Goal: Task Accomplishment & Management: Complete application form

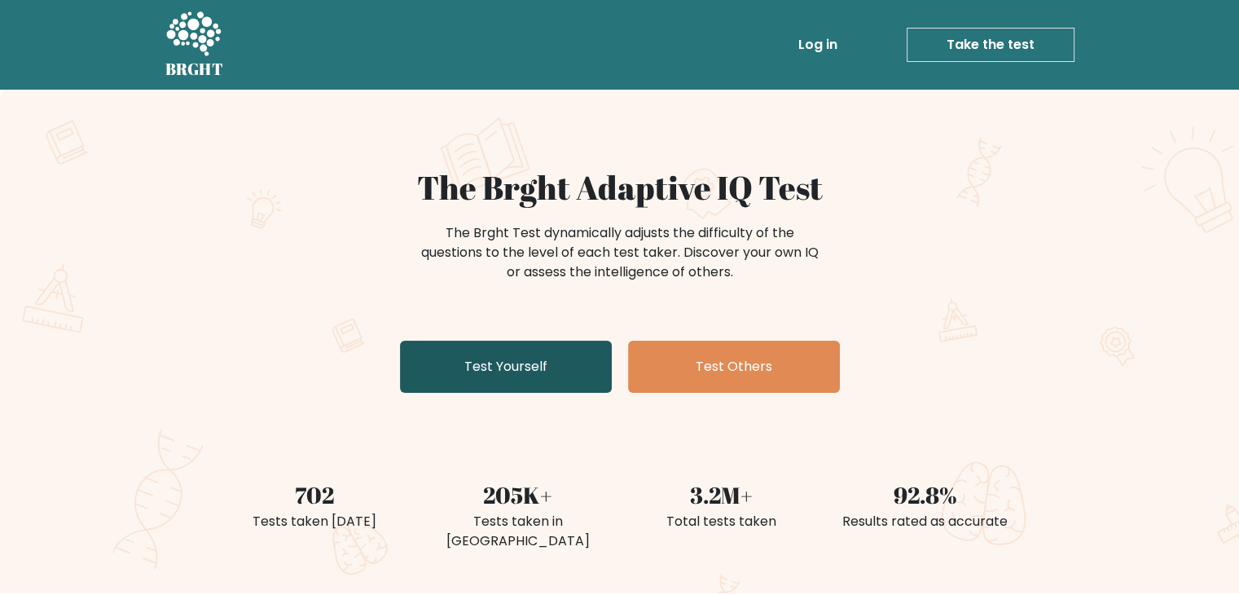
click at [535, 370] on link "Test Yourself" at bounding box center [506, 367] width 212 height 52
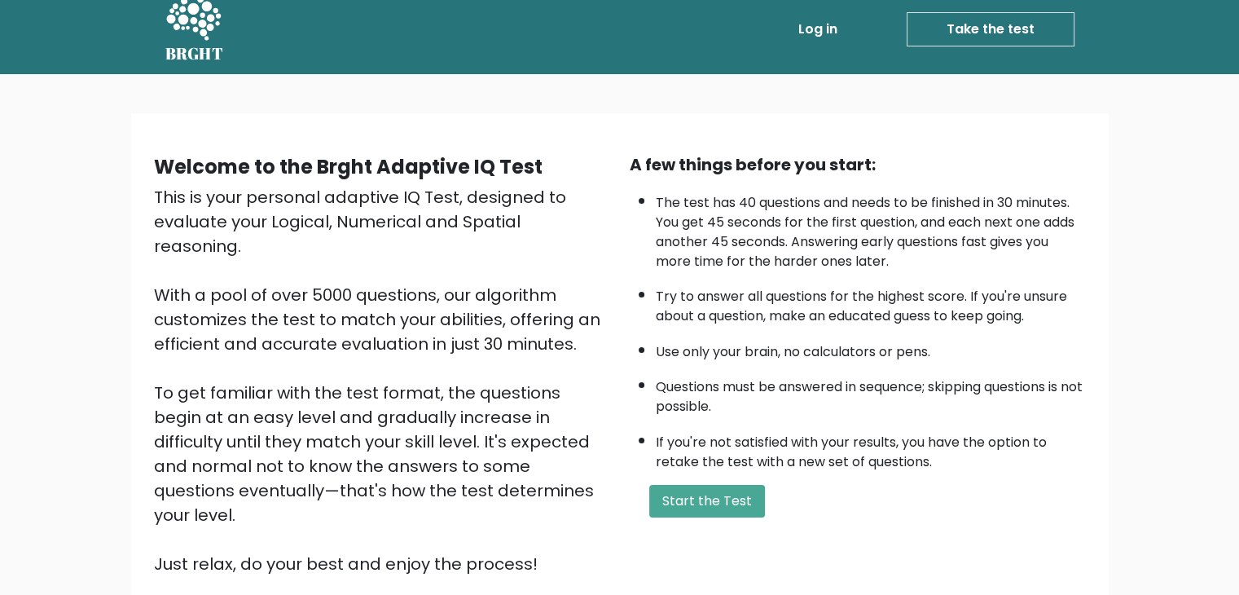
scroll to position [16, 0]
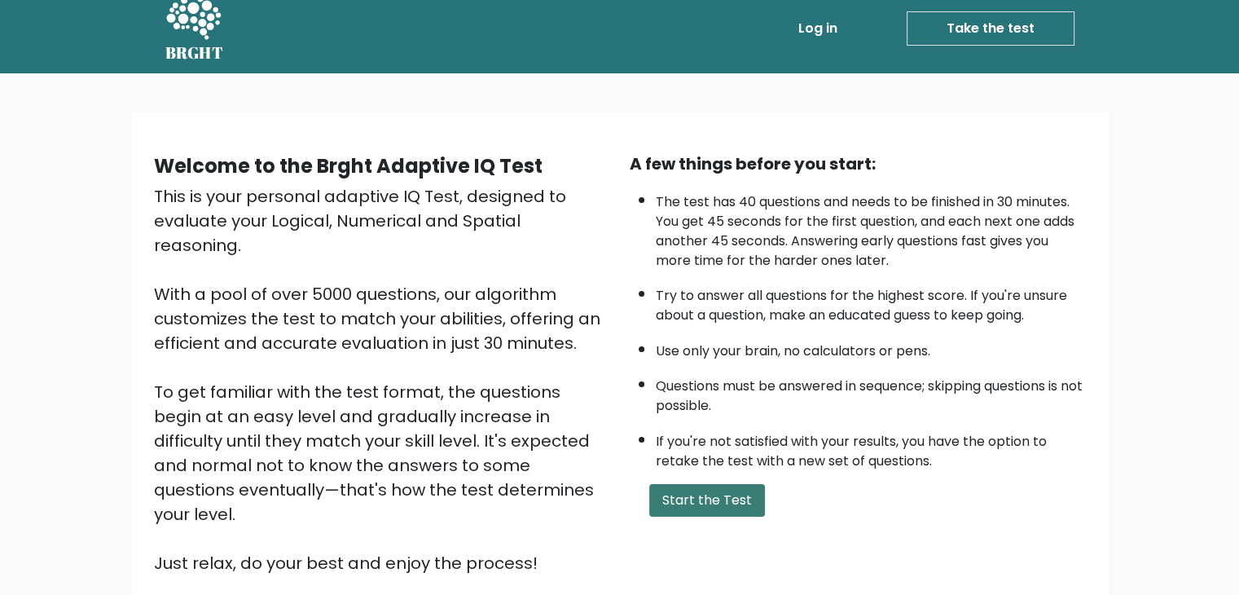
click at [686, 489] on button "Start the Test" at bounding box center [707, 500] width 116 height 33
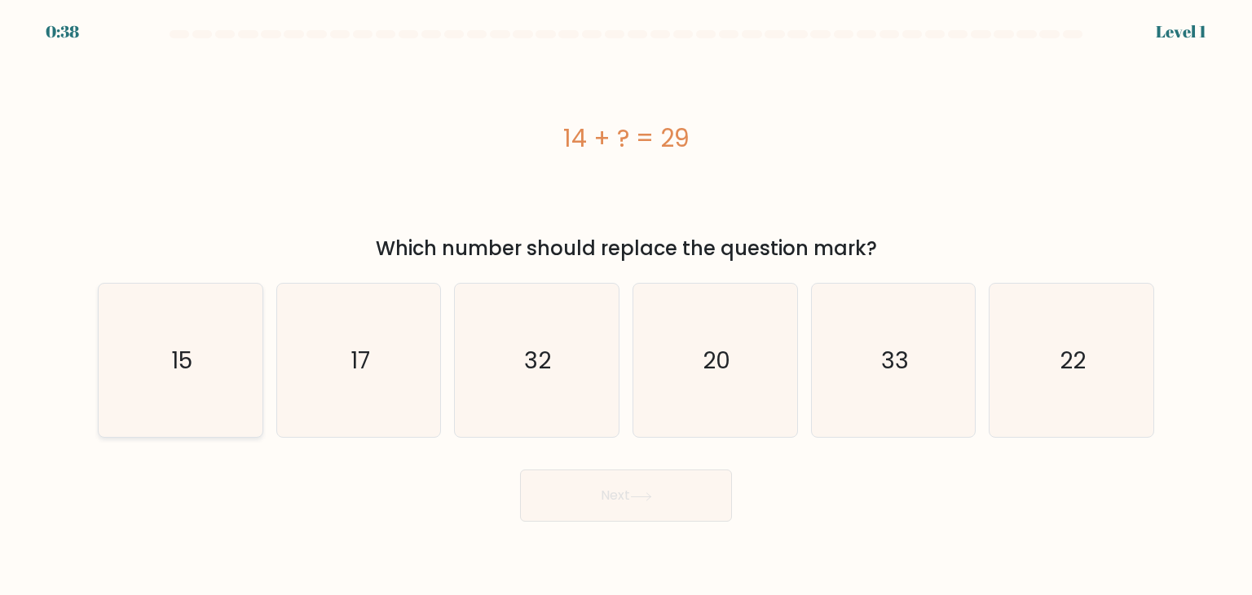
click at [229, 351] on icon "15" at bounding box center [179, 360] width 153 height 153
click at [626, 306] on input "a. 15" at bounding box center [626, 301] width 1 height 8
radio input "true"
click at [572, 495] on button "Next" at bounding box center [626, 495] width 212 height 52
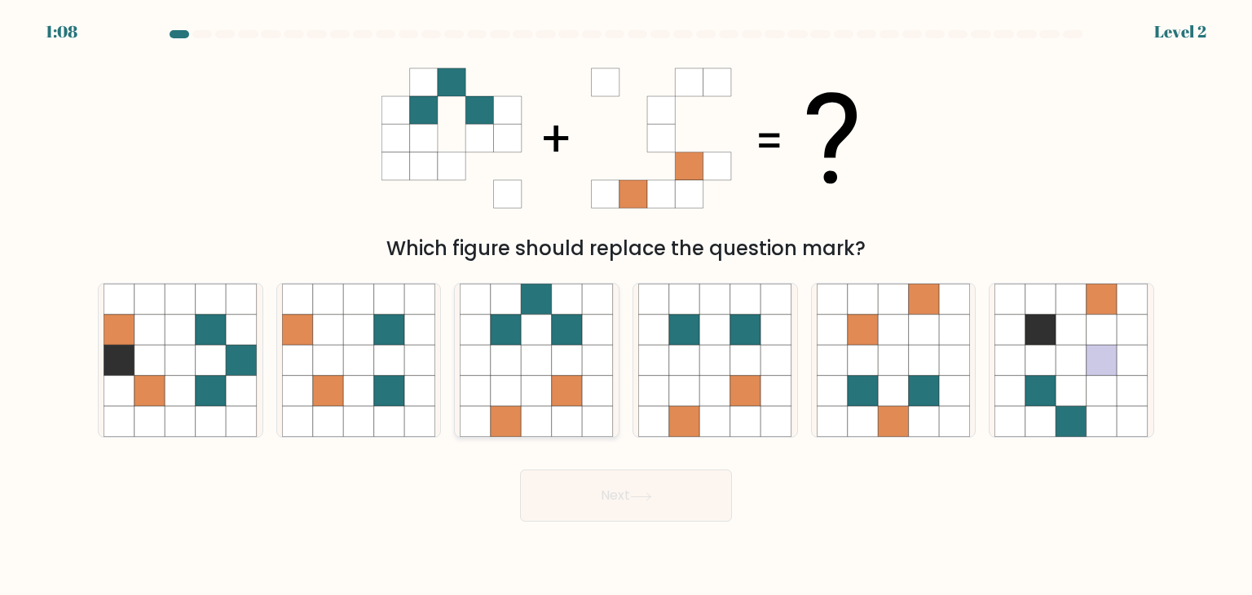
click at [511, 362] on icon at bounding box center [506, 360] width 31 height 31
click at [626, 306] on input "c." at bounding box center [626, 301] width 1 height 8
radio input "true"
click at [590, 509] on button "Next" at bounding box center [626, 495] width 212 height 52
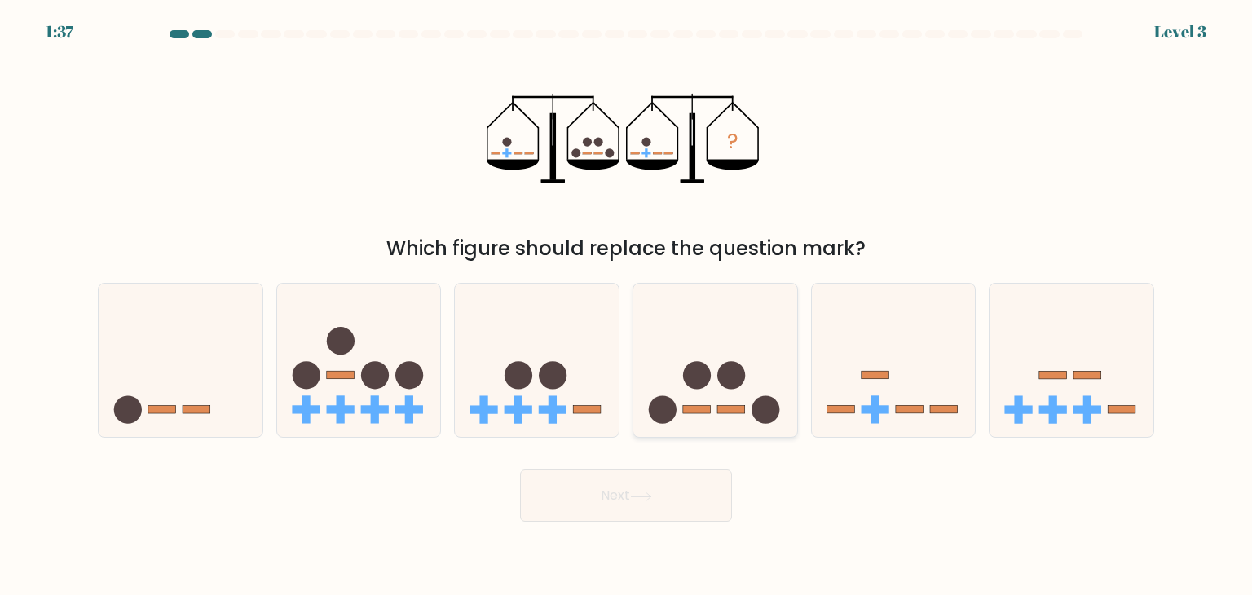
click at [702, 376] on circle at bounding box center [697, 376] width 28 height 28
click at [627, 306] on input "d." at bounding box center [626, 301] width 1 height 8
radio input "true"
click at [621, 491] on button "Next" at bounding box center [626, 495] width 212 height 52
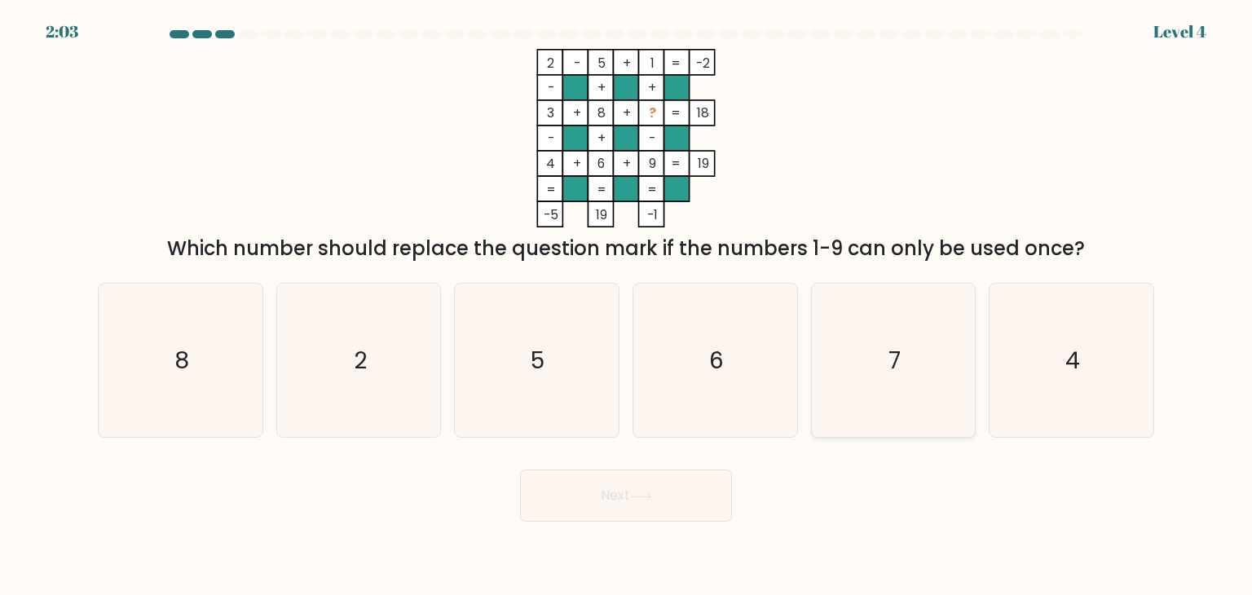
click at [888, 350] on text "7" at bounding box center [894, 360] width 12 height 33
click at [627, 306] on input "e. 7" at bounding box center [626, 301] width 1 height 8
radio input "true"
click at [652, 510] on button "Next" at bounding box center [626, 495] width 212 height 52
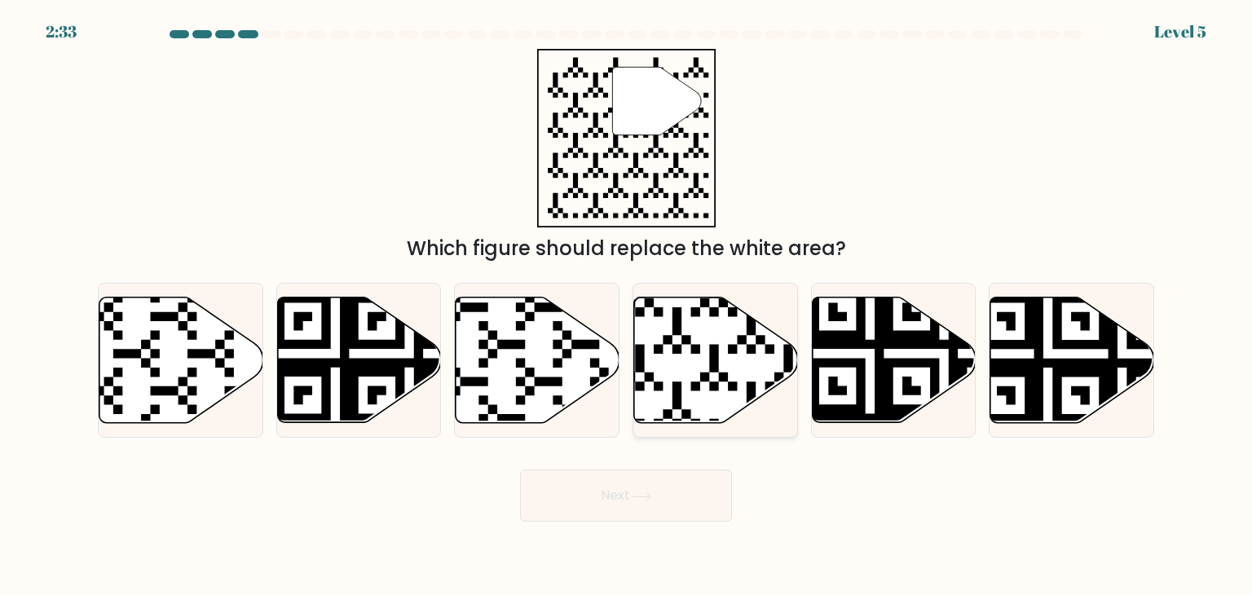
click at [675, 362] on icon at bounding box center [716, 359] width 164 height 125
click at [627, 306] on input "d." at bounding box center [626, 301] width 1 height 8
radio input "true"
click at [645, 496] on icon at bounding box center [641, 495] width 20 height 7
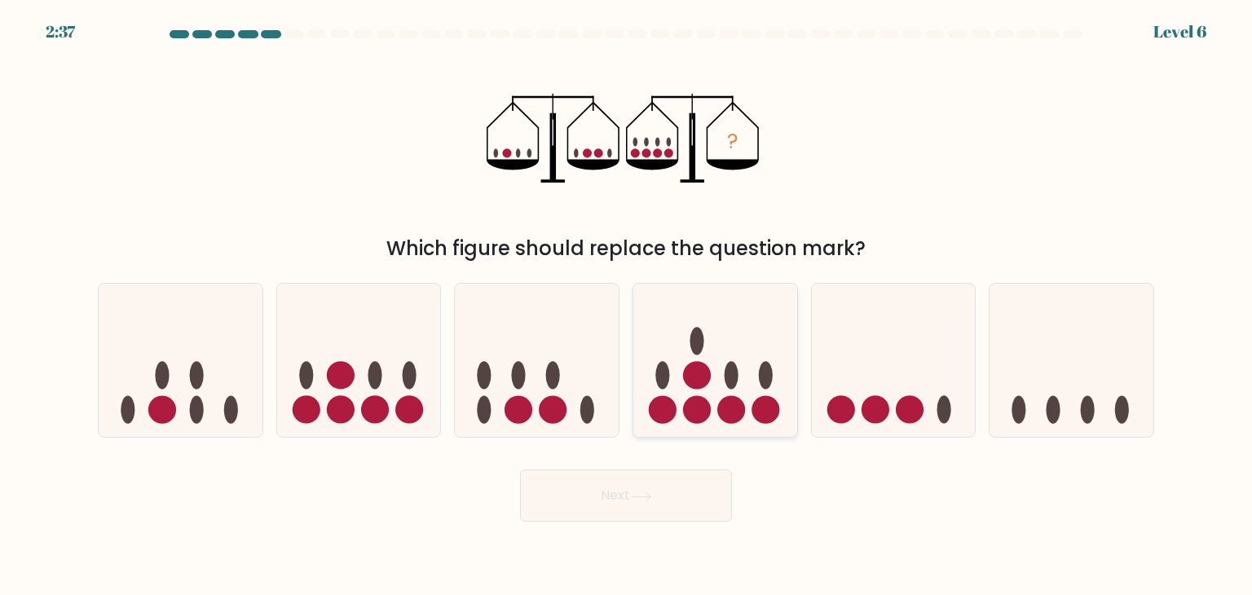
click at [691, 415] on circle at bounding box center [697, 410] width 28 height 28
click at [627, 306] on input "d." at bounding box center [626, 301] width 1 height 8
radio input "true"
click at [368, 365] on icon at bounding box center [359, 360] width 164 height 135
click at [626, 306] on input "b." at bounding box center [626, 301] width 1 height 8
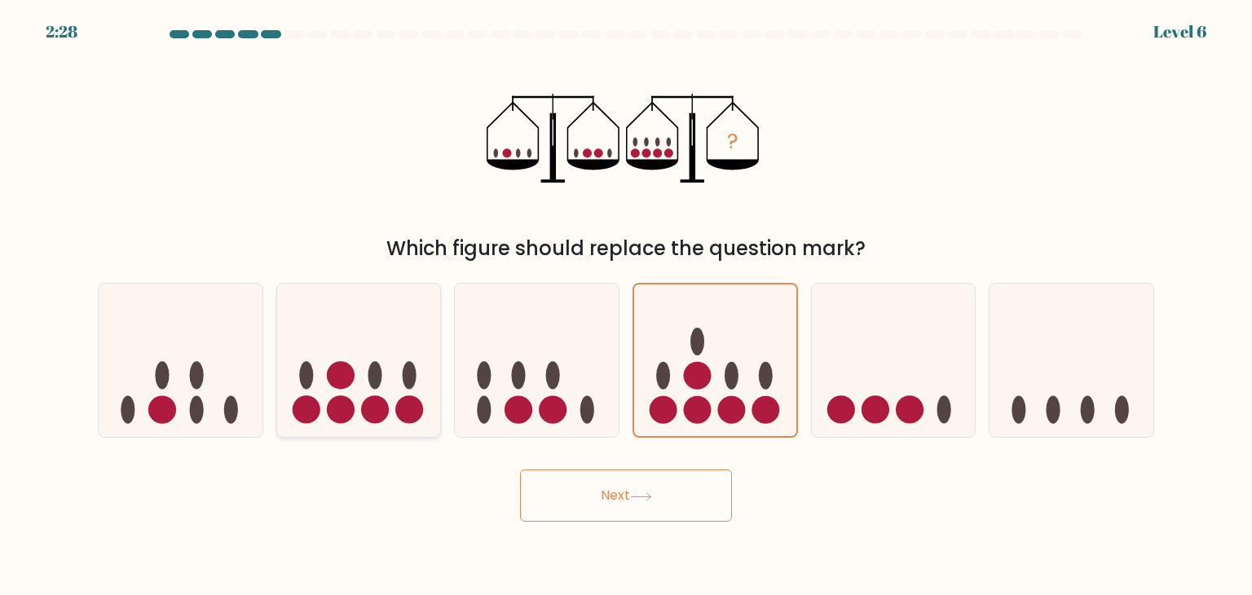
radio input "true"
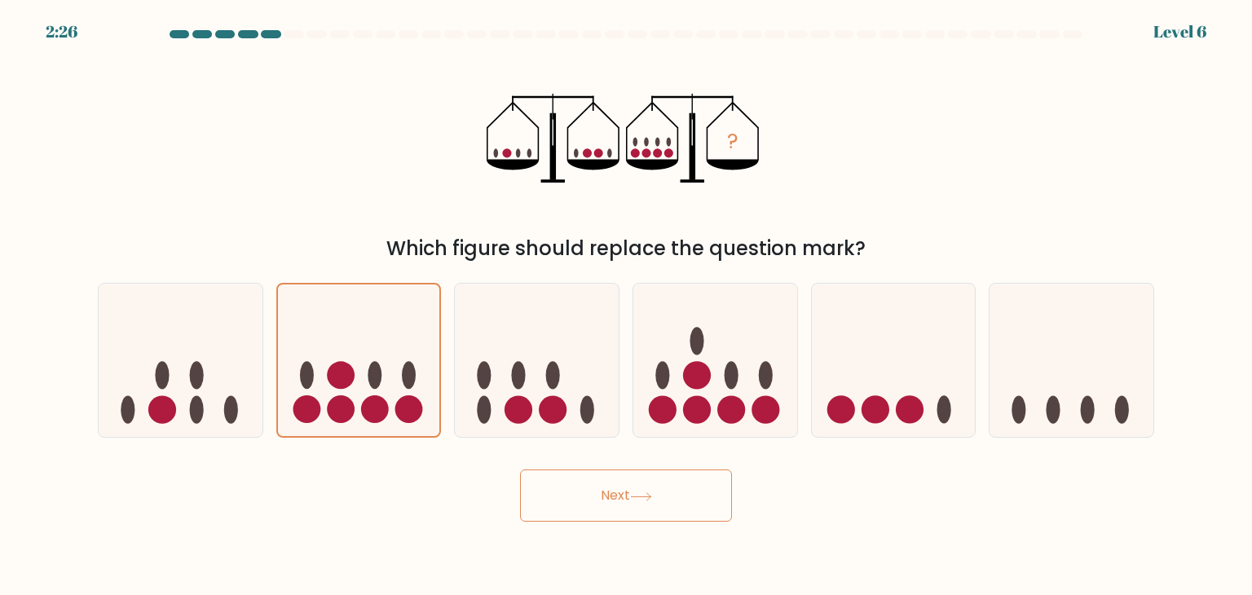
click at [535, 491] on button "Next" at bounding box center [626, 495] width 212 height 52
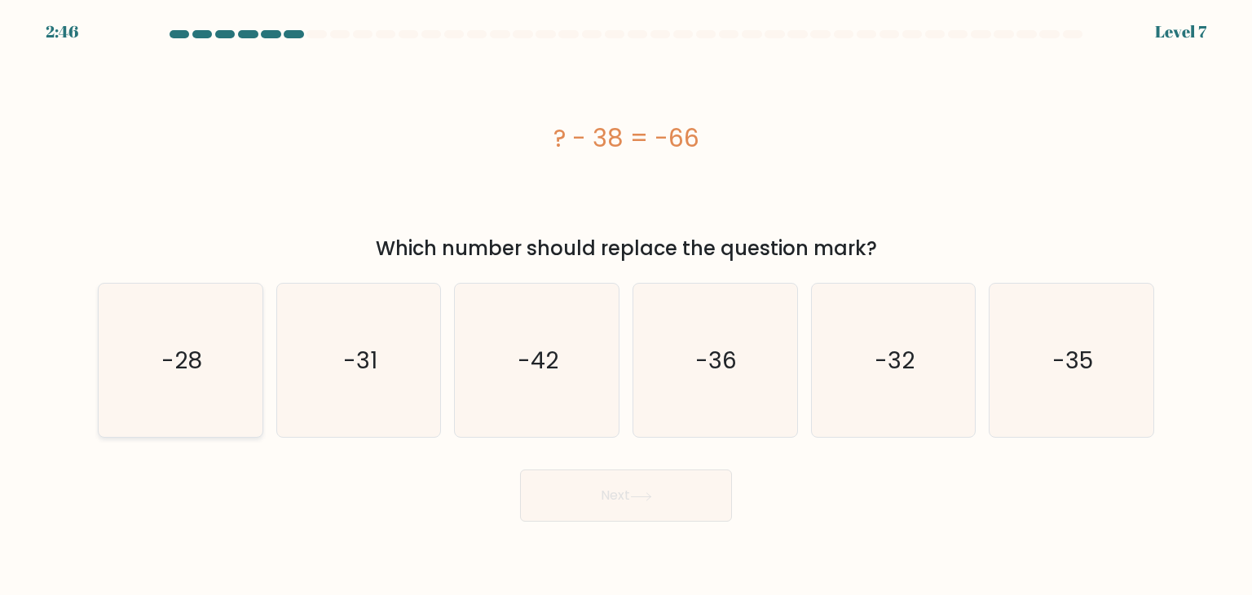
click at [176, 315] on icon "-28" at bounding box center [179, 360] width 153 height 153
click at [626, 306] on input "a. -28" at bounding box center [626, 301] width 1 height 8
radio input "true"
click at [643, 504] on button "Next" at bounding box center [626, 495] width 212 height 52
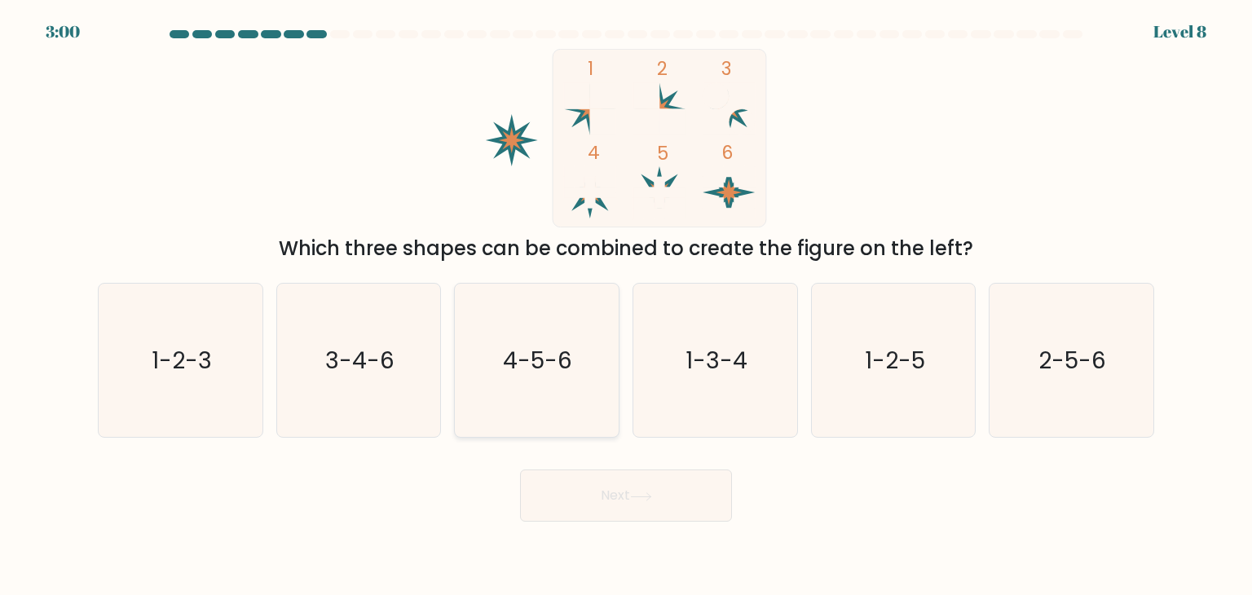
click at [574, 402] on icon "4-5-6" at bounding box center [536, 360] width 153 height 153
click at [626, 306] on input "c. 4-5-6" at bounding box center [626, 301] width 1 height 8
radio input "true"
click at [610, 503] on button "Next" at bounding box center [626, 495] width 212 height 52
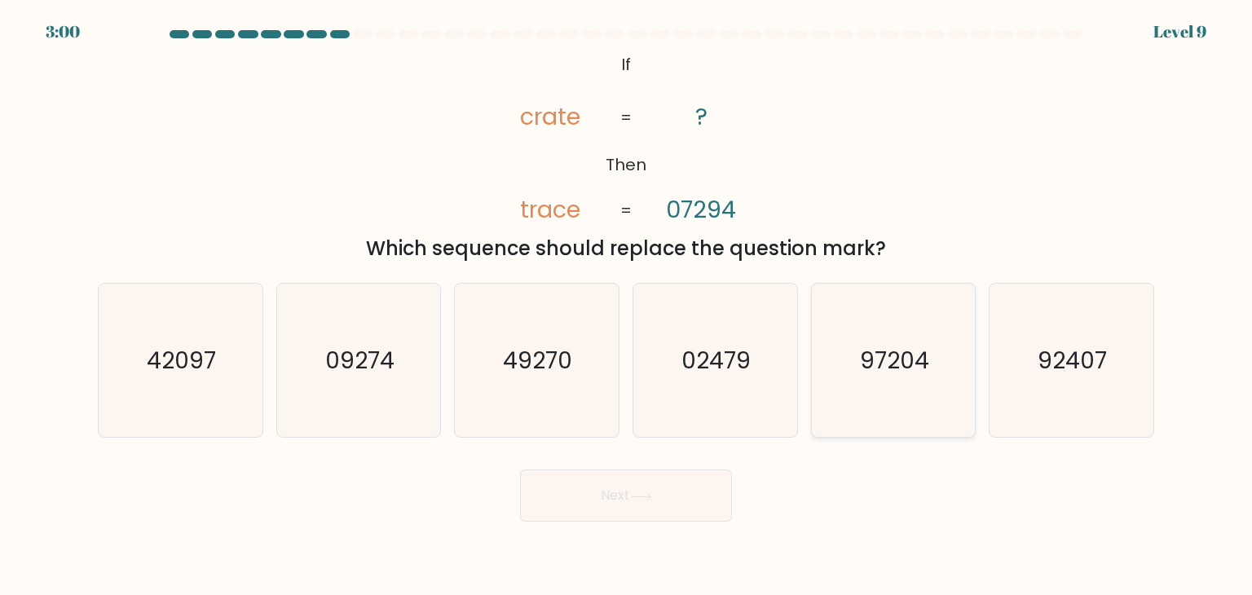
click at [890, 387] on icon "97204" at bounding box center [892, 360] width 153 height 153
click at [627, 306] on input "e. 97204" at bounding box center [626, 301] width 1 height 8
radio input "true"
click at [666, 489] on button "Next" at bounding box center [626, 495] width 212 height 52
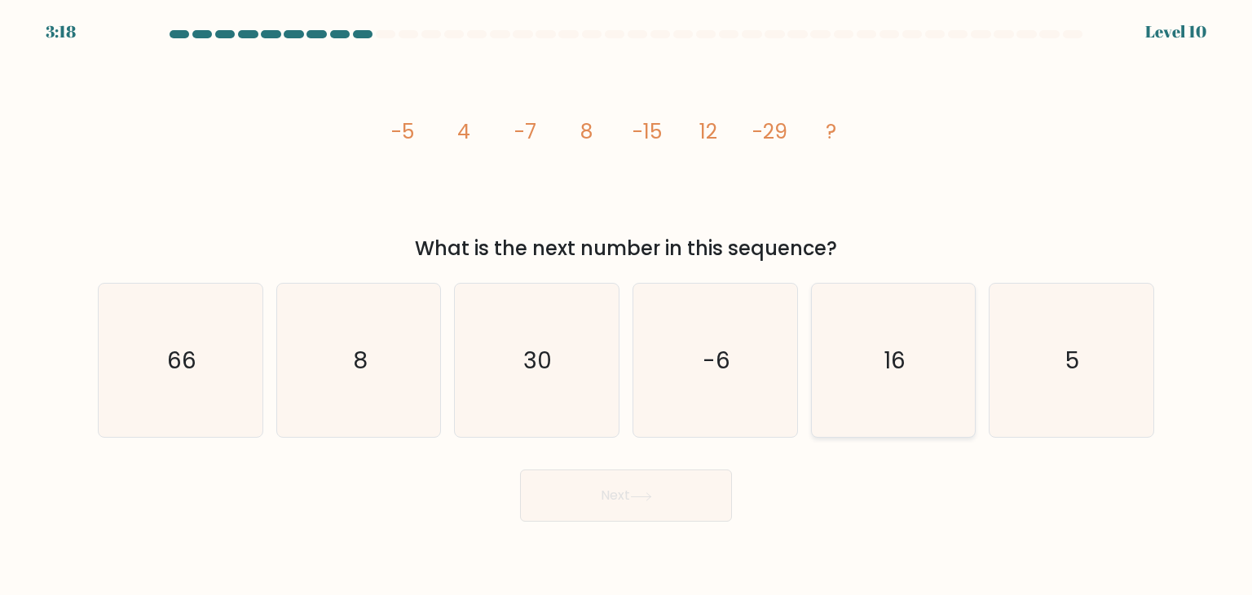
click at [882, 353] on icon "16" at bounding box center [892, 360] width 153 height 153
click at [627, 306] on input "e. 16" at bounding box center [626, 301] width 1 height 8
radio input "true"
click at [691, 487] on button "Next" at bounding box center [626, 495] width 212 height 52
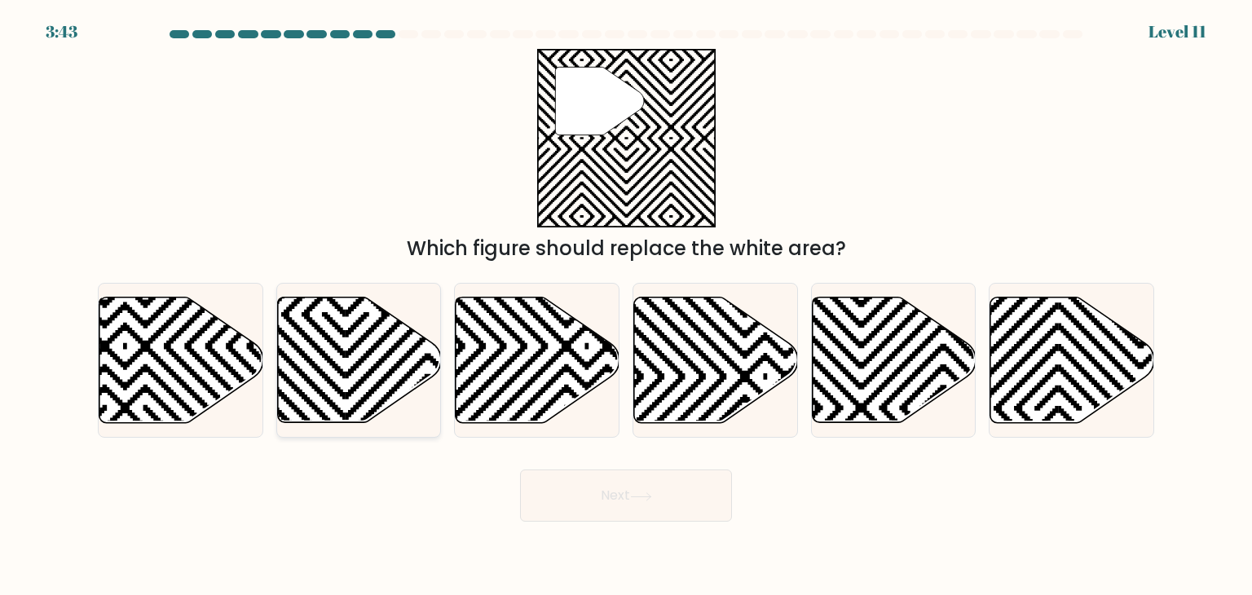
click at [349, 332] on icon at bounding box center [510, 294] width 330 height 330
click at [626, 306] on input "b." at bounding box center [626, 301] width 1 height 8
radio input "true"
click at [872, 356] on icon at bounding box center [943, 428] width 330 height 330
click at [627, 306] on input "e." at bounding box center [626, 301] width 1 height 8
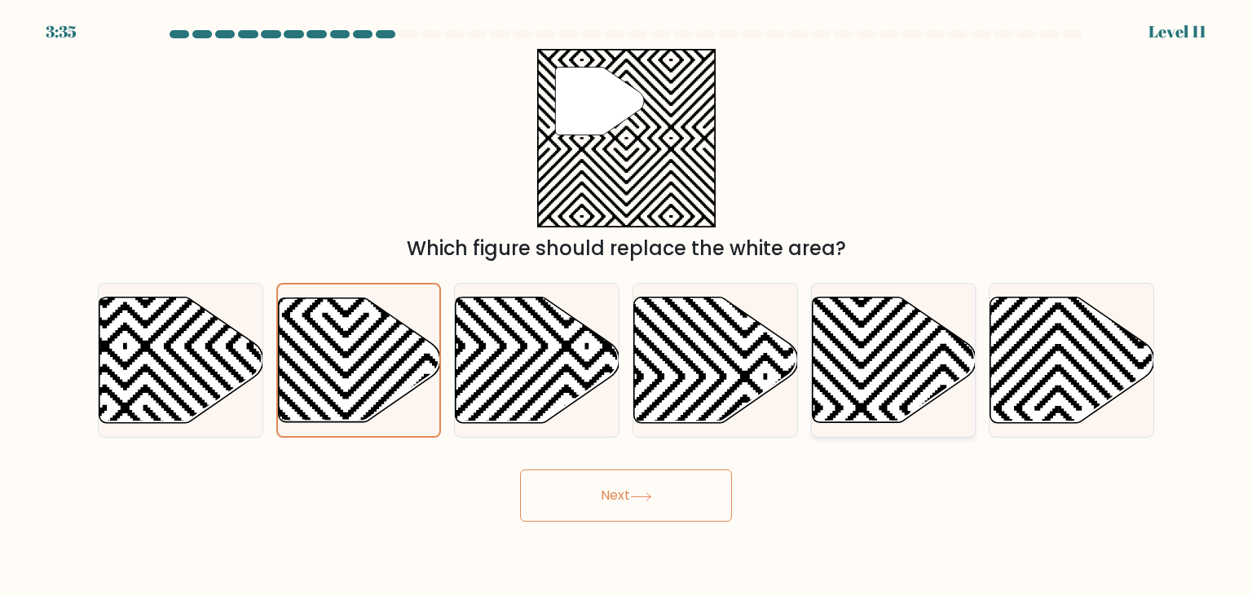
radio input "true"
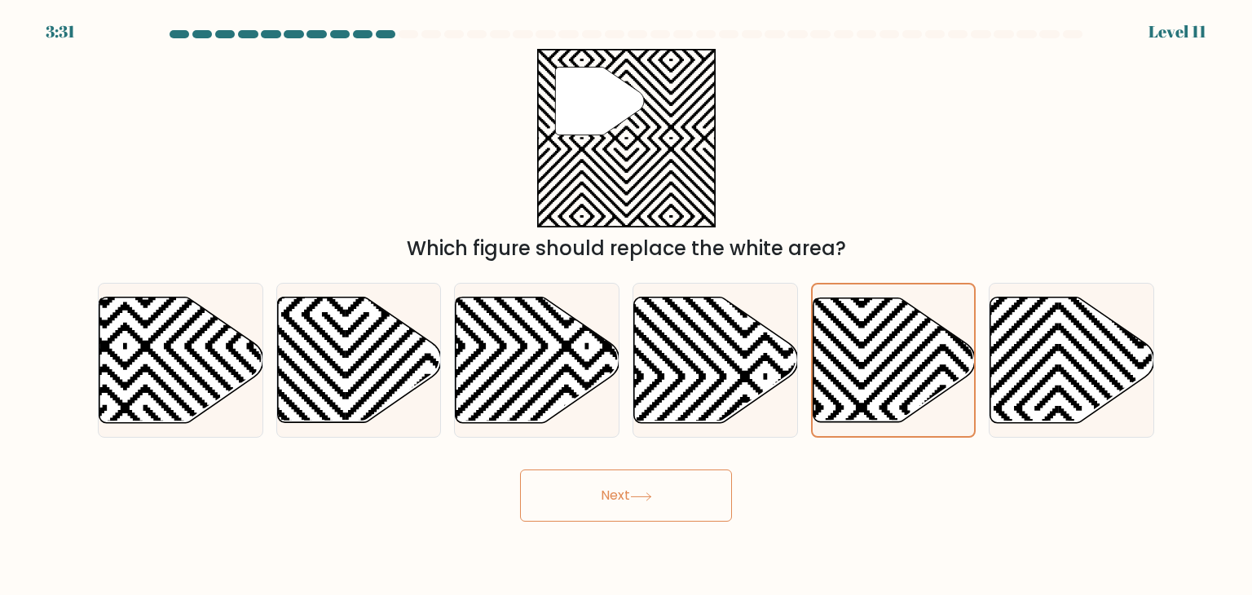
click at [619, 506] on button "Next" at bounding box center [626, 495] width 212 height 52
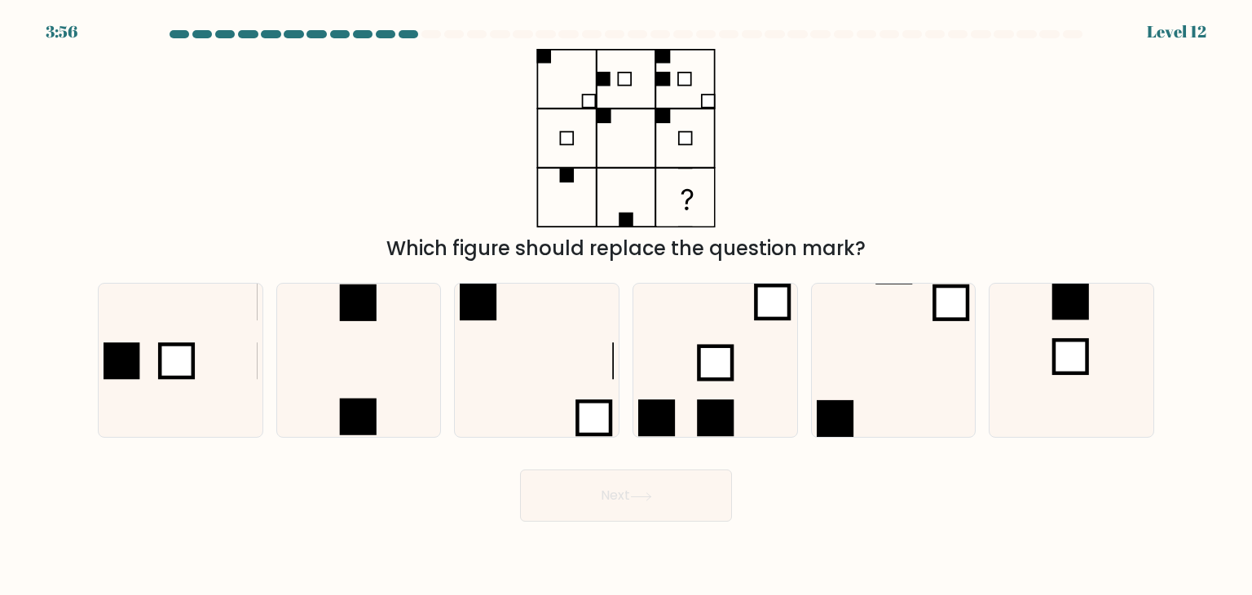
click at [520, 469] on button "Next" at bounding box center [626, 495] width 212 height 52
click at [626, 297] on input "a." at bounding box center [626, 301] width 1 height 8
radio input "true"
click at [372, 387] on icon at bounding box center [358, 360] width 153 height 153
click at [626, 306] on input "b." at bounding box center [626, 301] width 1 height 8
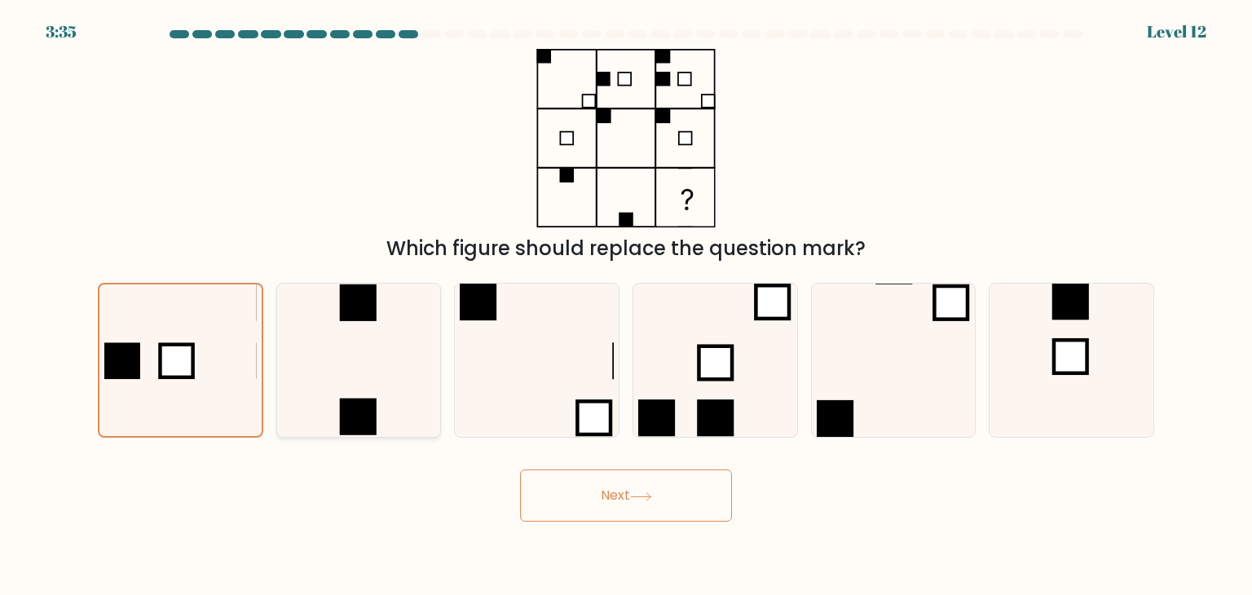
radio input "true"
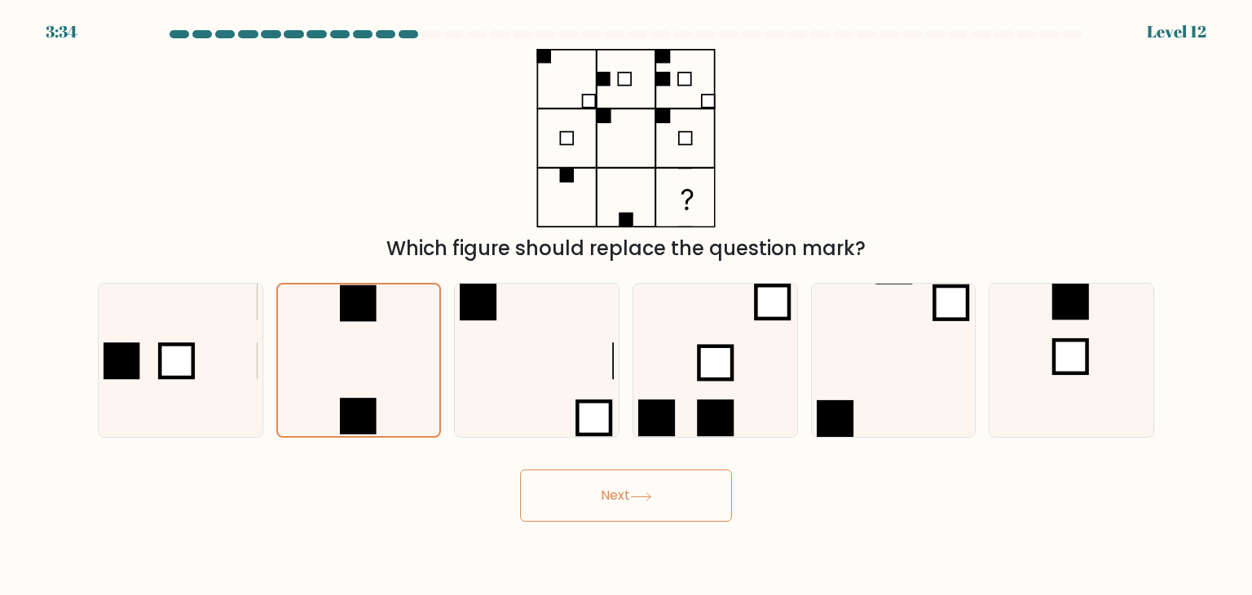
click at [576, 497] on button "Next" at bounding box center [626, 495] width 212 height 52
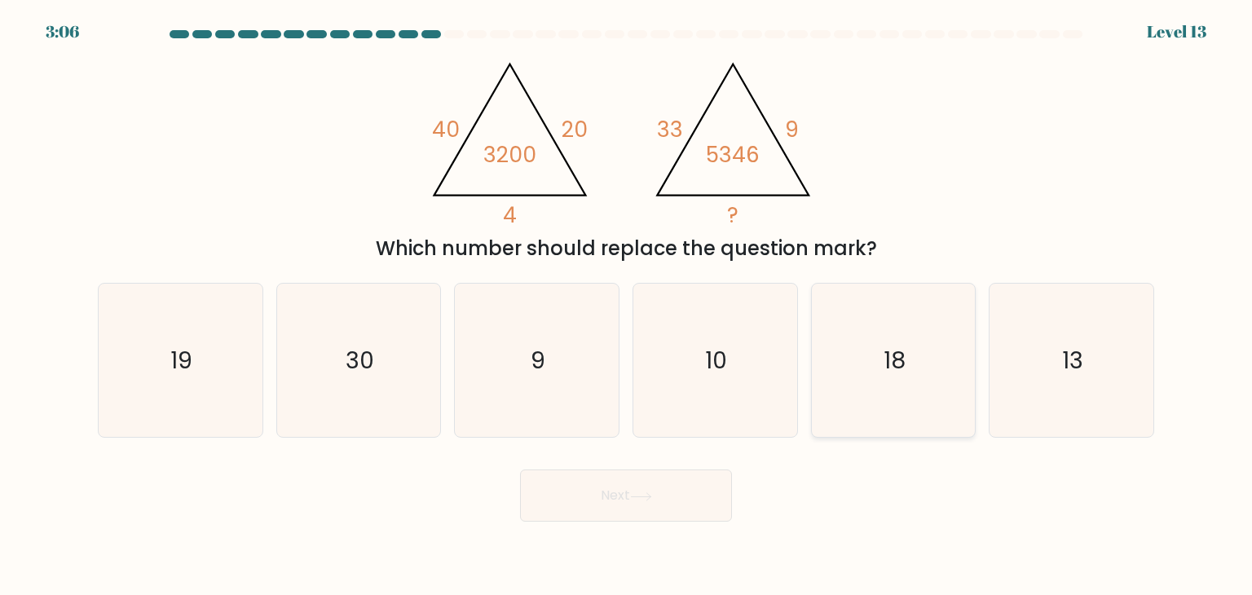
click at [858, 355] on icon "18" at bounding box center [892, 360] width 153 height 153
click at [627, 306] on input "e. 18" at bounding box center [626, 301] width 1 height 8
radio input "true"
click at [665, 518] on button "Next" at bounding box center [626, 495] width 212 height 52
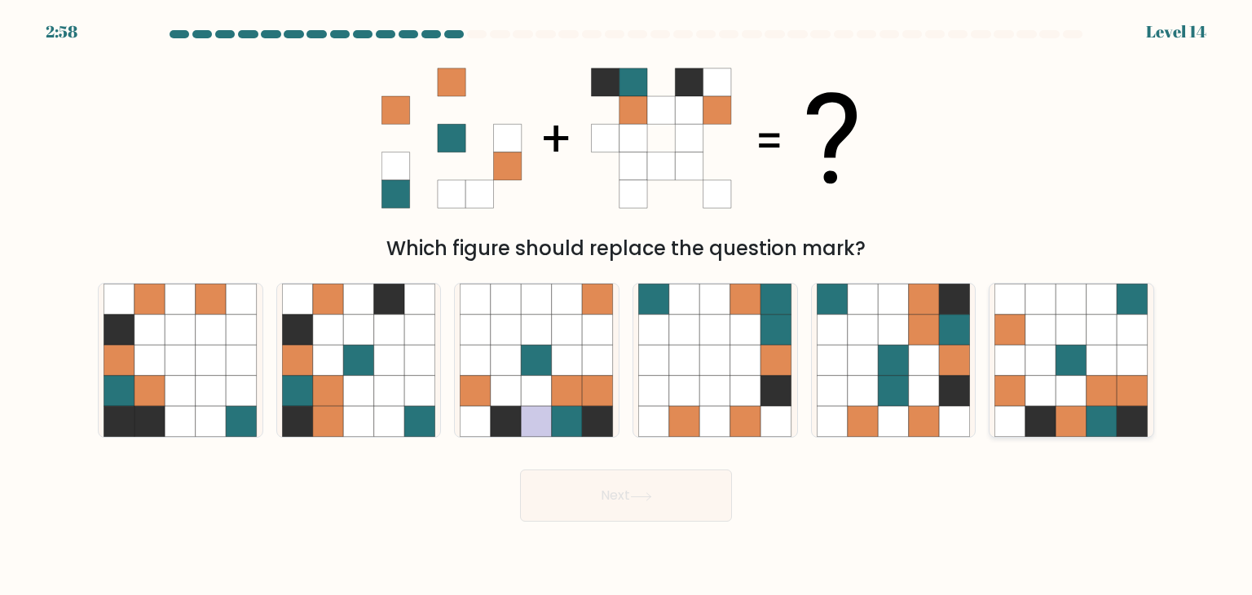
click at [1069, 391] on icon at bounding box center [1071, 391] width 31 height 31
click at [627, 306] on input "f." at bounding box center [626, 301] width 1 height 8
radio input "true"
click at [1071, 354] on icon at bounding box center [1071, 360] width 30 height 30
click at [627, 306] on input "f." at bounding box center [626, 301] width 1 height 8
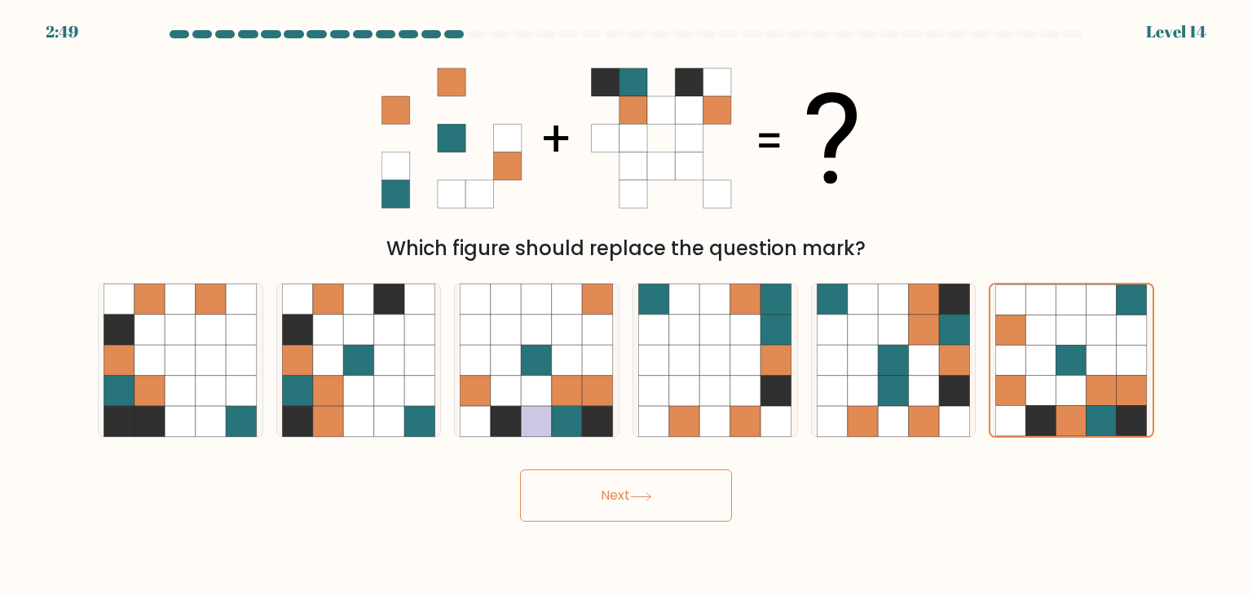
click at [628, 495] on button "Next" at bounding box center [626, 495] width 212 height 52
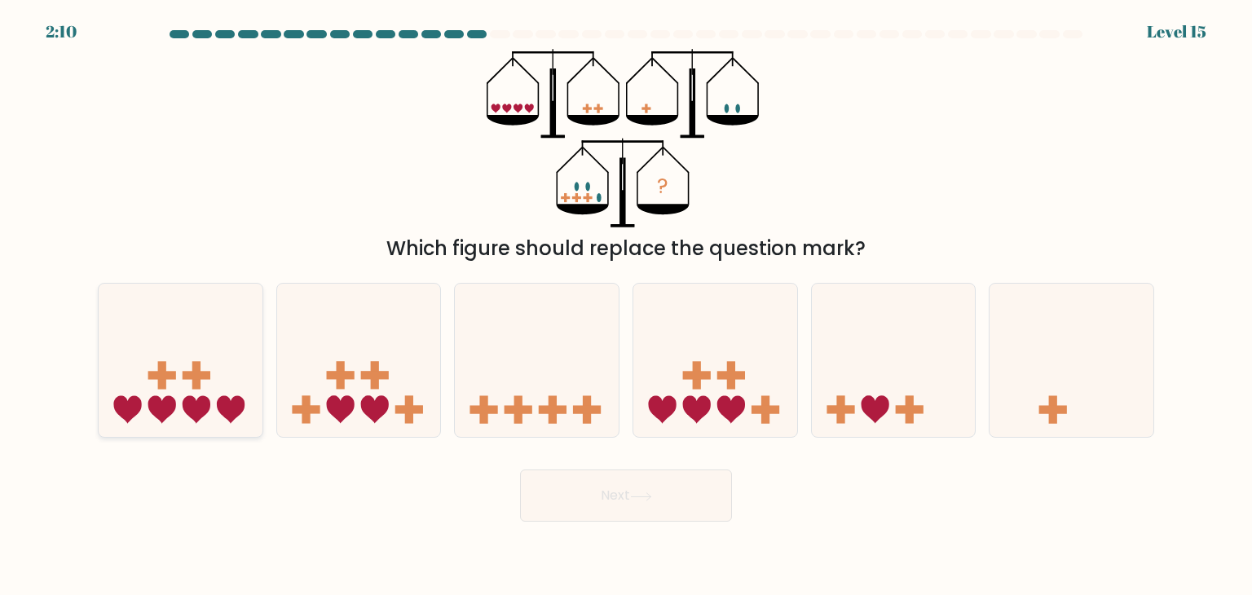
click at [244, 395] on icon at bounding box center [181, 360] width 164 height 135
click at [626, 306] on input "a." at bounding box center [626, 301] width 1 height 8
radio input "true"
click at [591, 488] on button "Next" at bounding box center [626, 495] width 212 height 52
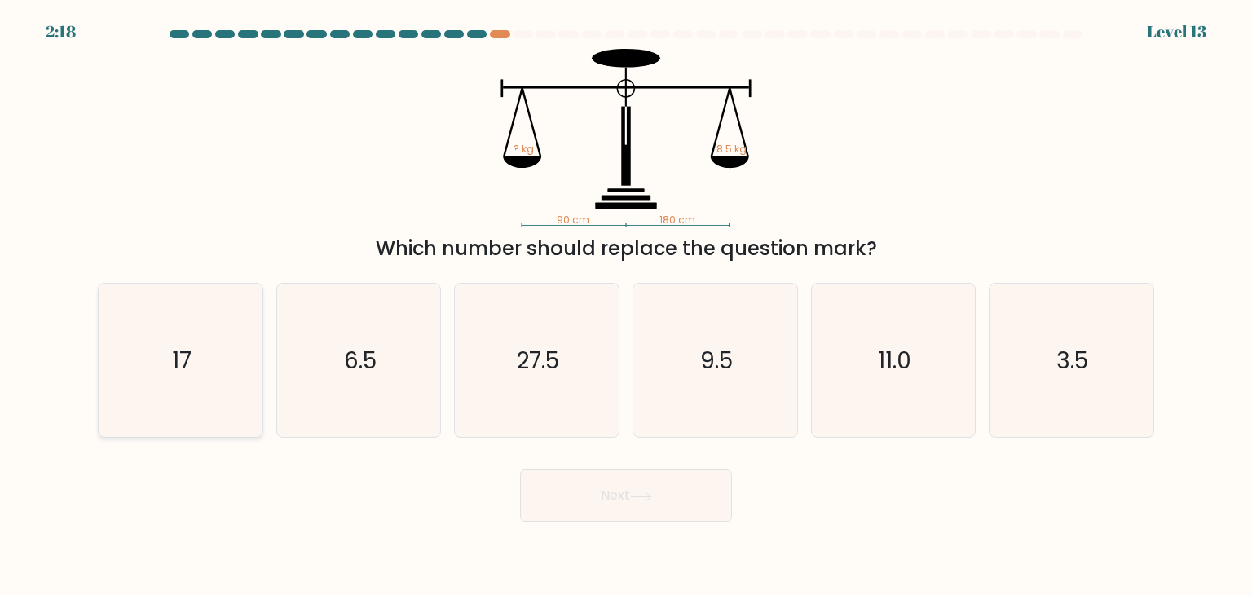
click at [206, 372] on icon "17" at bounding box center [179, 360] width 153 height 153
click at [626, 306] on input "a. 17" at bounding box center [626, 301] width 1 height 8
radio input "true"
click at [684, 502] on button "Next" at bounding box center [626, 495] width 212 height 52
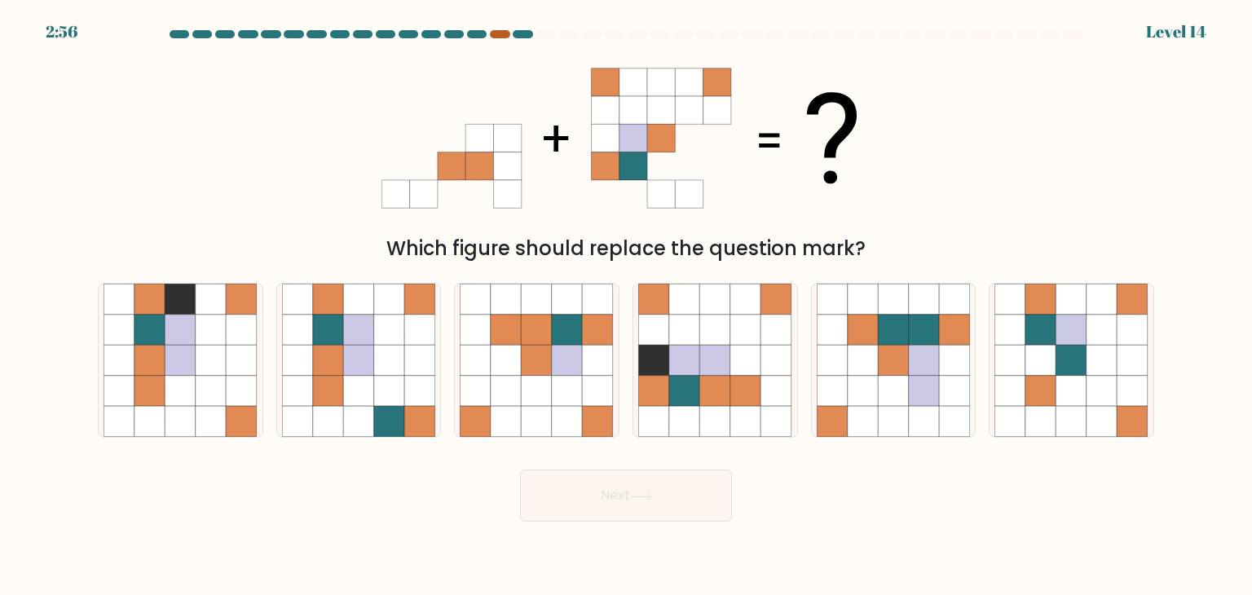
click at [495, 37] on div at bounding box center [500, 34] width 20 height 8
click at [492, 403] on icon at bounding box center [506, 391] width 31 height 31
click at [626, 306] on input "c." at bounding box center [626, 301] width 1 height 8
radio input "true"
click at [643, 501] on button "Next" at bounding box center [626, 495] width 212 height 52
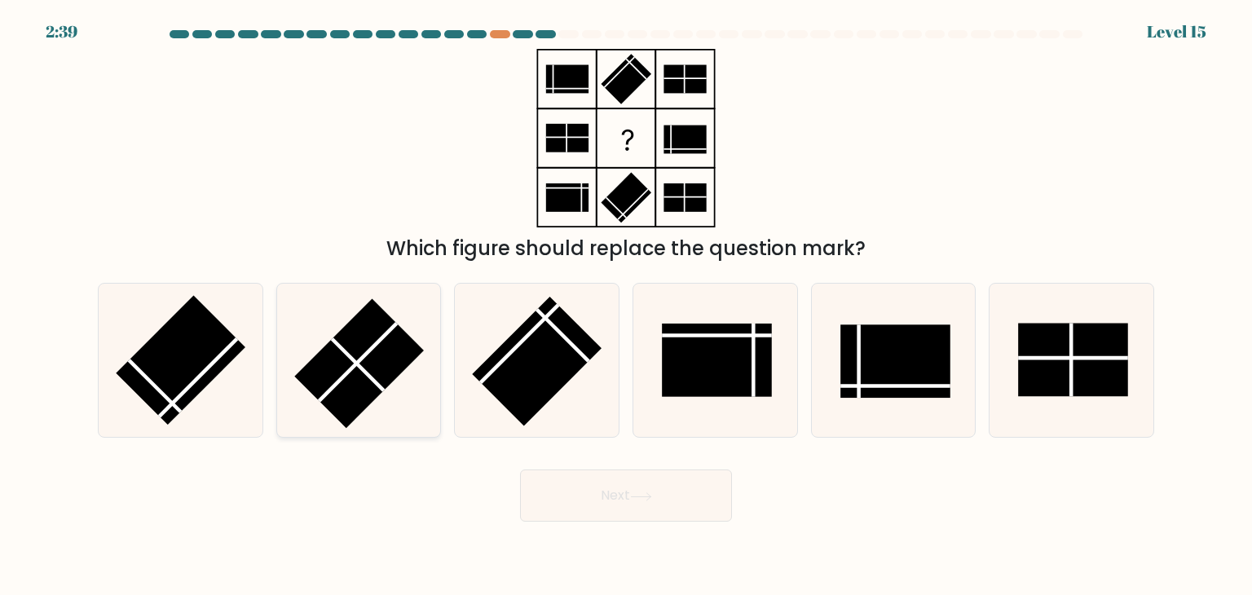
click at [409, 353] on rect at bounding box center [359, 364] width 130 height 130
click at [626, 306] on input "b." at bounding box center [626, 301] width 1 height 8
radio input "true"
click at [614, 497] on button "Next" at bounding box center [626, 495] width 212 height 52
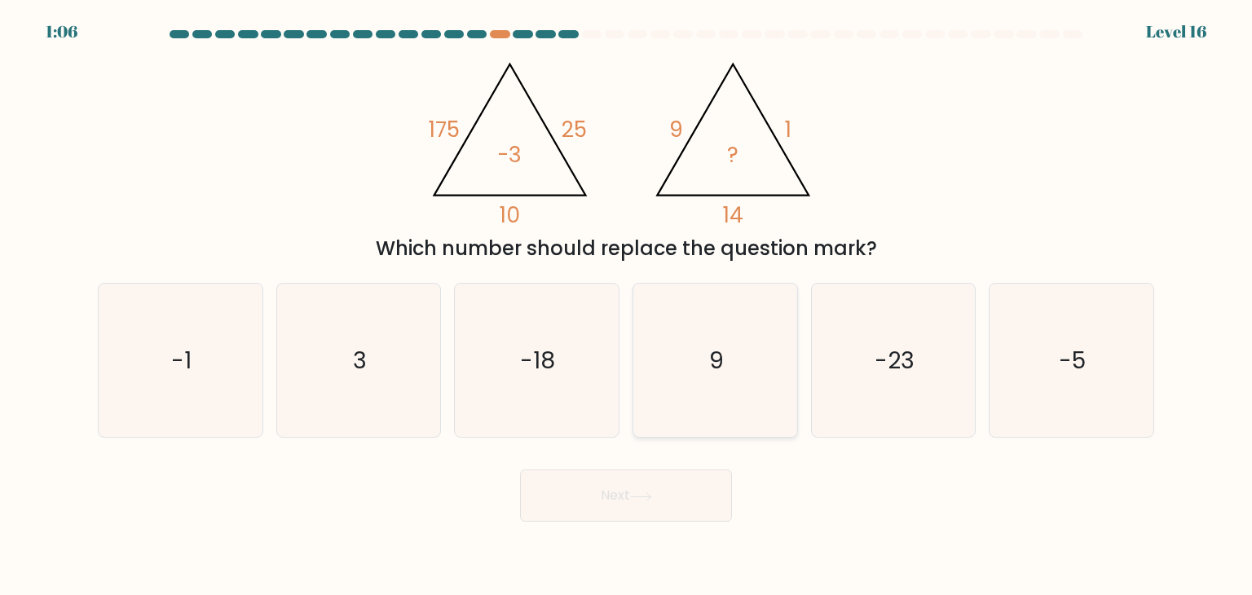
click at [713, 385] on icon "9" at bounding box center [714, 360] width 153 height 153
click at [627, 306] on input "d. 9" at bounding box center [626, 301] width 1 height 8
radio input "true"
click at [1027, 289] on icon "-5" at bounding box center [1070, 360] width 153 height 153
click at [627, 297] on input "f. -5" at bounding box center [626, 301] width 1 height 8
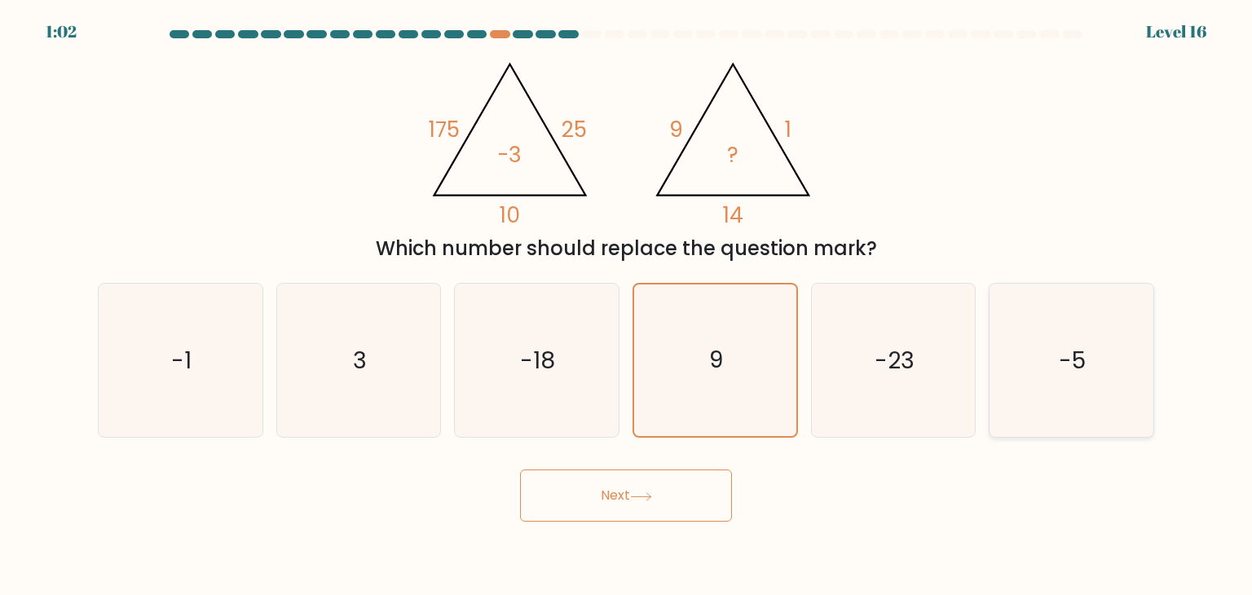
radio input "true"
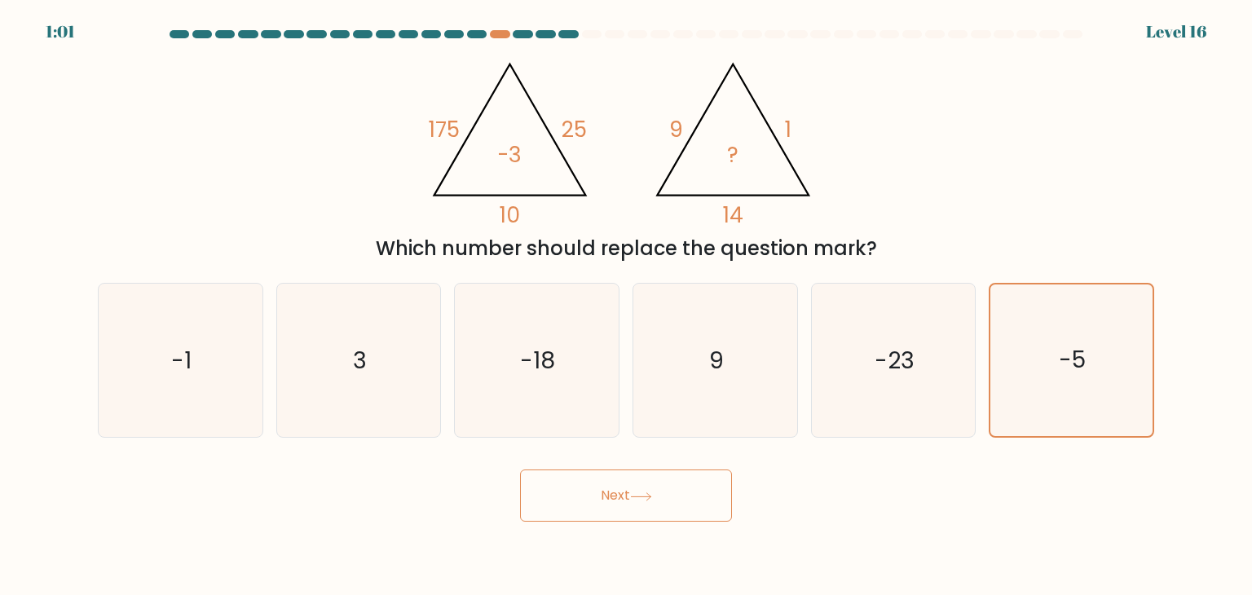
click at [652, 482] on button "Next" at bounding box center [626, 495] width 212 height 52
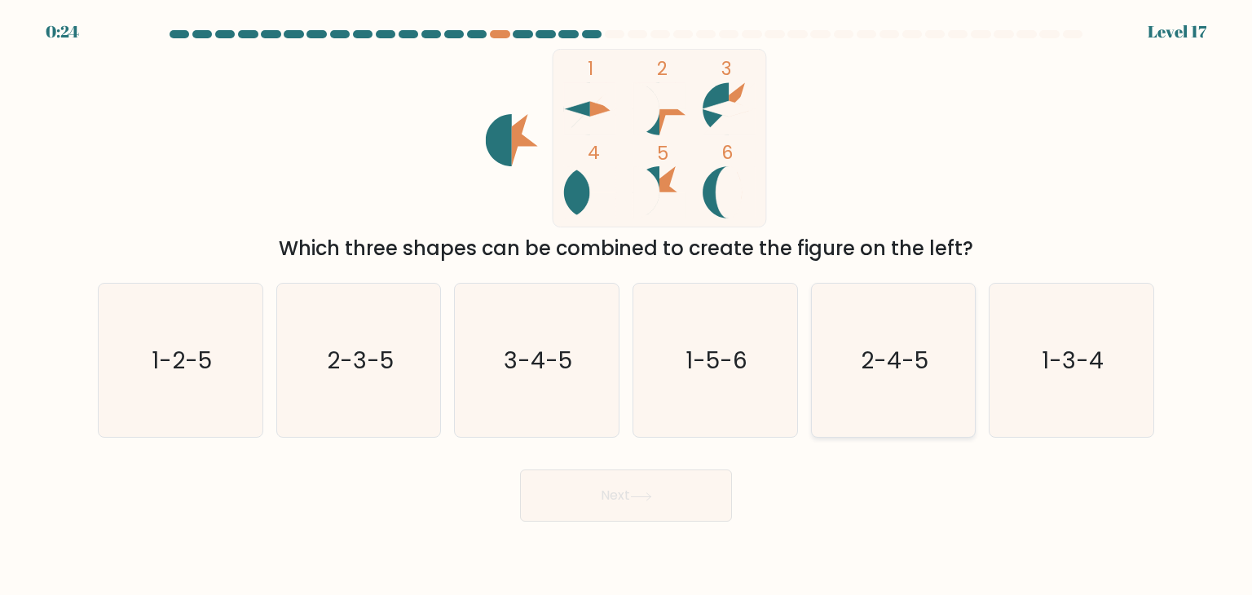
click at [926, 405] on icon "2-4-5" at bounding box center [892, 360] width 153 height 153
click at [627, 306] on input "e. 2-4-5" at bounding box center [626, 301] width 1 height 8
radio input "true"
click at [626, 498] on button "Next" at bounding box center [626, 495] width 212 height 52
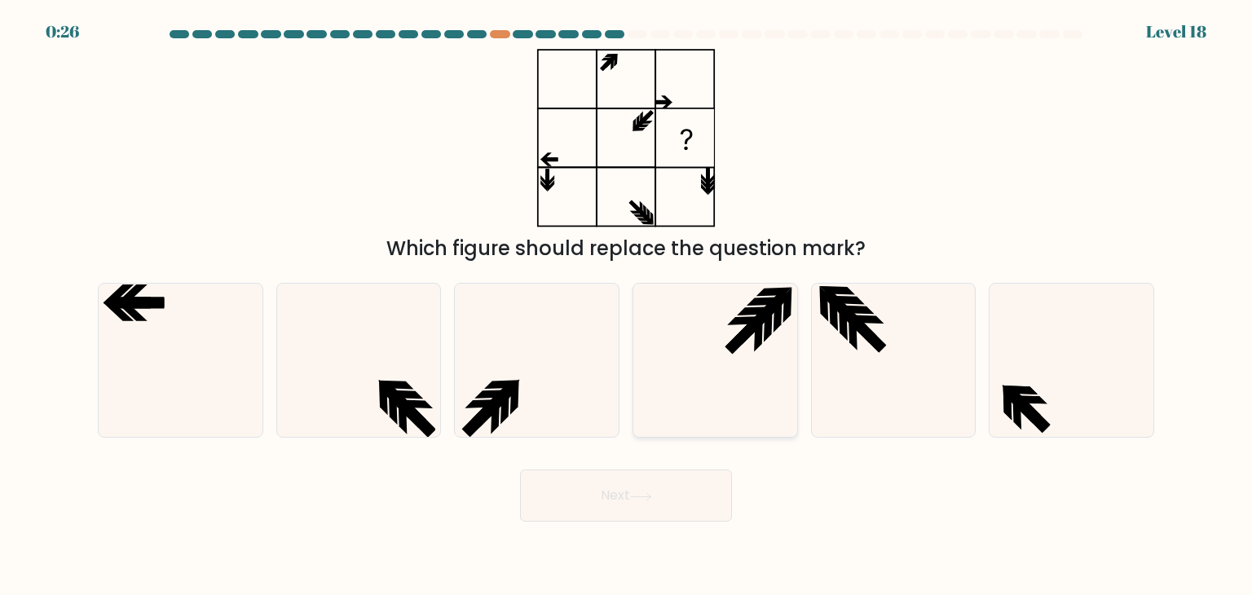
click at [753, 315] on icon at bounding box center [714, 360] width 153 height 153
click at [627, 306] on input "d." at bounding box center [626, 301] width 1 height 8
radio input "true"
click at [665, 483] on button "Next" at bounding box center [626, 495] width 212 height 52
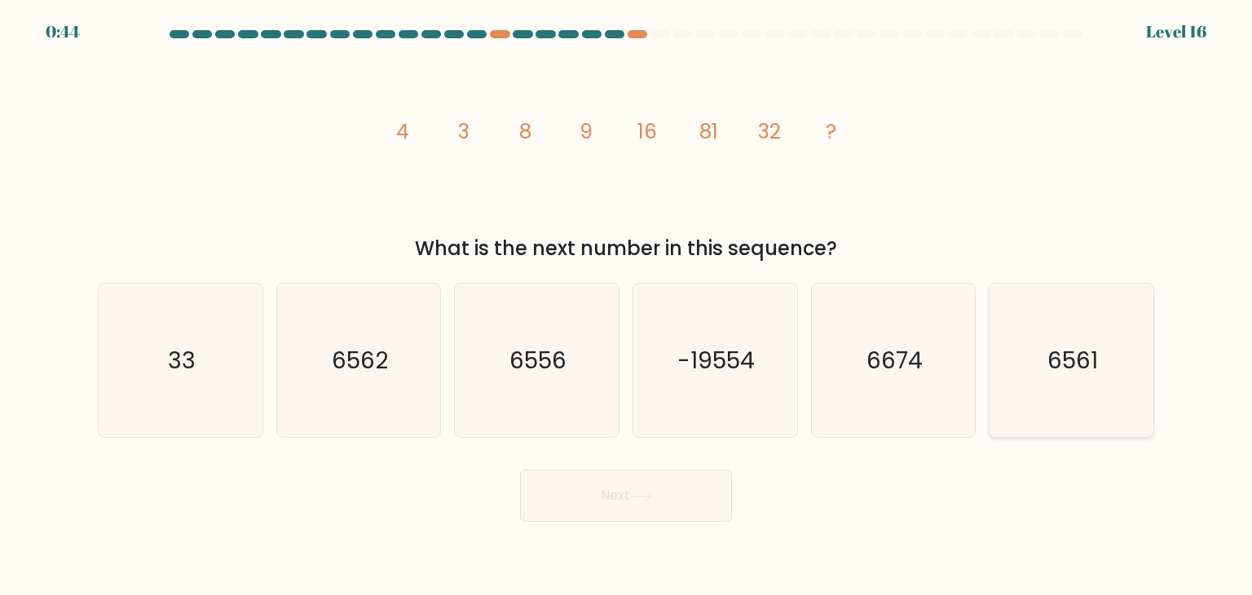
click at [997, 345] on icon "6561" at bounding box center [1070, 360] width 153 height 153
click at [627, 306] on input "f. 6561" at bounding box center [626, 301] width 1 height 8
radio input "true"
click at [603, 513] on button "Next" at bounding box center [626, 495] width 212 height 52
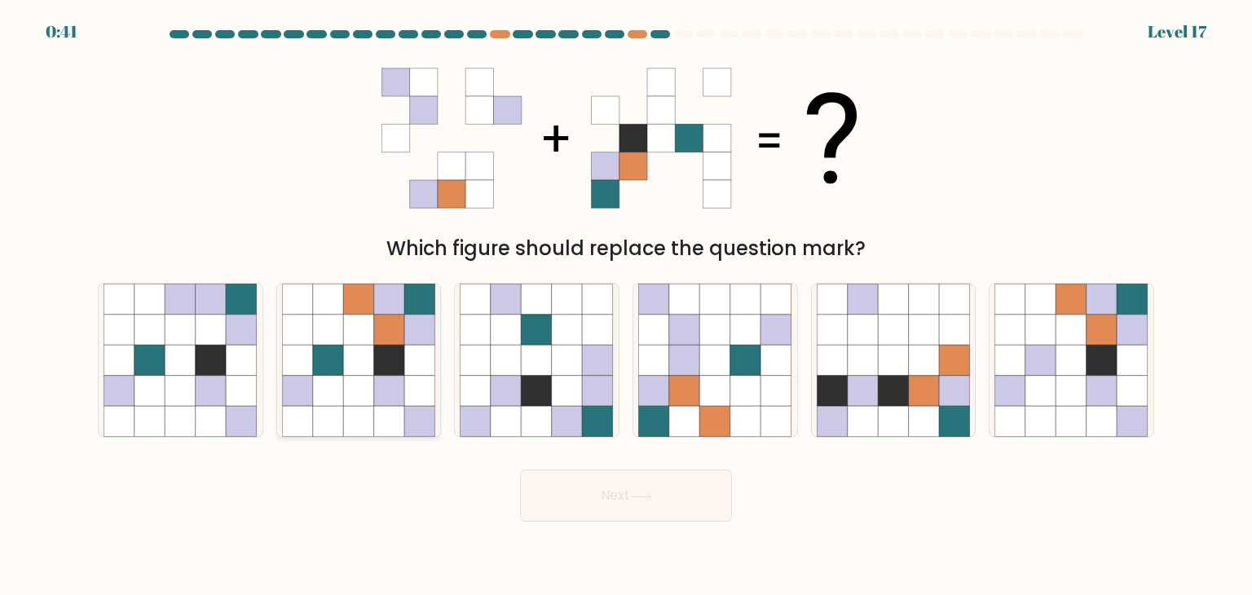
click at [406, 346] on icon at bounding box center [419, 360] width 31 height 31
click at [626, 306] on input "b." at bounding box center [626, 301] width 1 height 8
radio input "true"
click at [600, 498] on button "Next" at bounding box center [626, 495] width 212 height 52
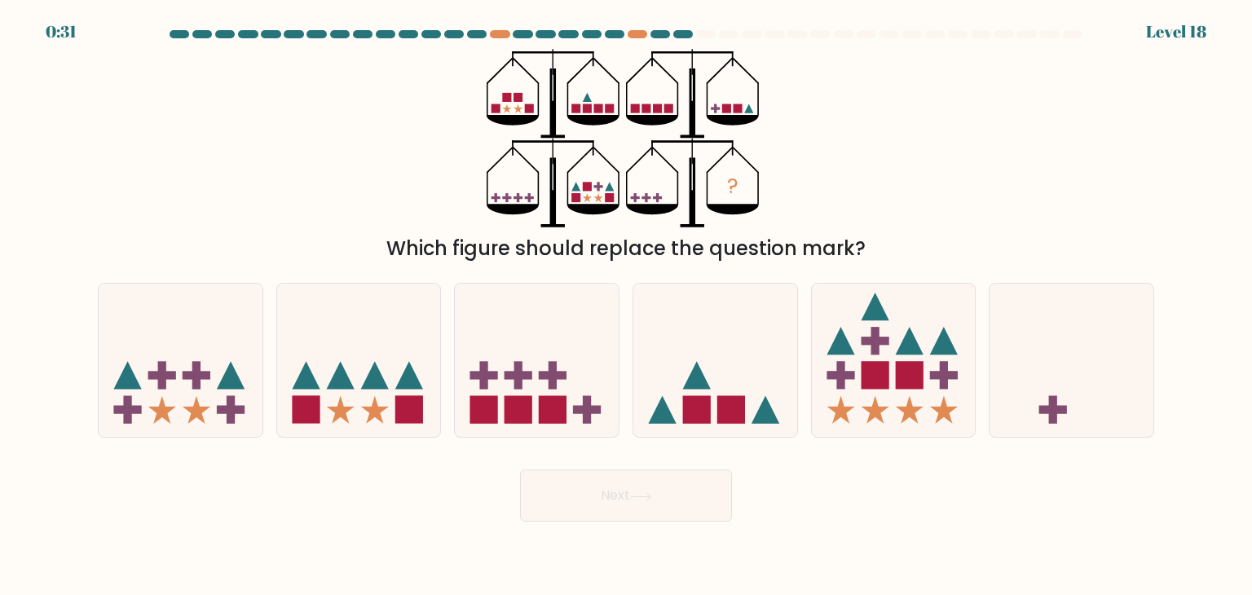
click at [264, 358] on div "a." at bounding box center [180, 360] width 178 height 155
click at [251, 367] on icon at bounding box center [181, 360] width 164 height 135
click at [626, 306] on input "a." at bounding box center [626, 301] width 1 height 8
radio input "true"
click at [580, 486] on button "Next" at bounding box center [626, 495] width 212 height 52
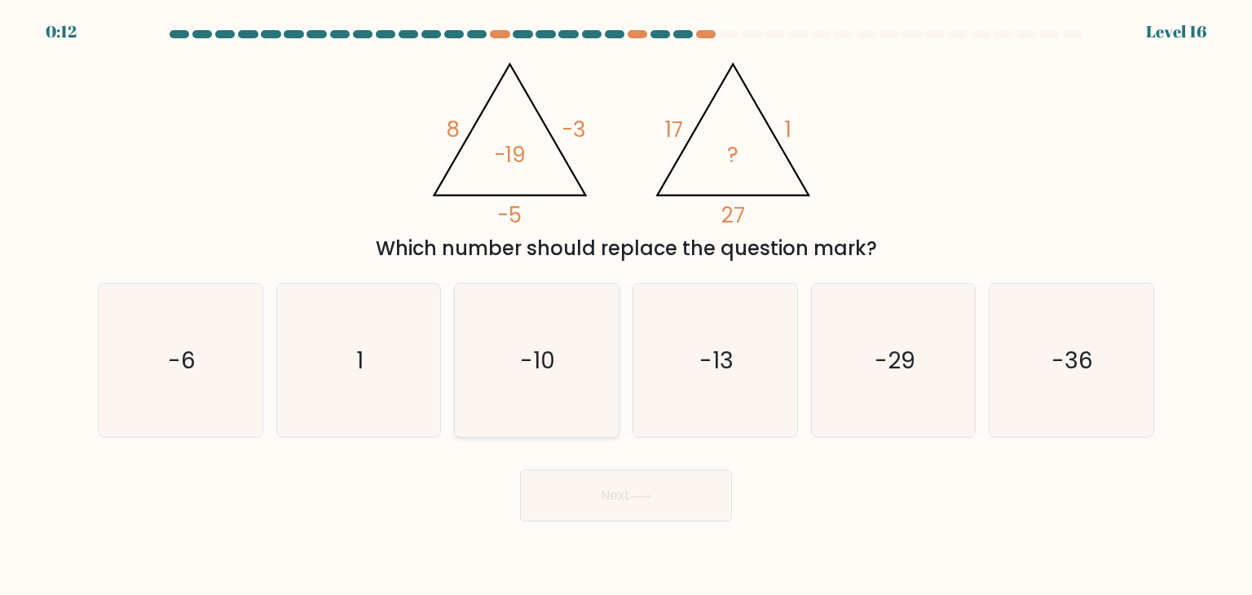
click at [508, 343] on icon "-10" at bounding box center [536, 360] width 153 height 153
click at [626, 306] on input "c. -10" at bounding box center [626, 301] width 1 height 8
radio input "true"
click at [712, 362] on text "-13" at bounding box center [716, 360] width 34 height 33
click at [627, 306] on input "d. -13" at bounding box center [626, 301] width 1 height 8
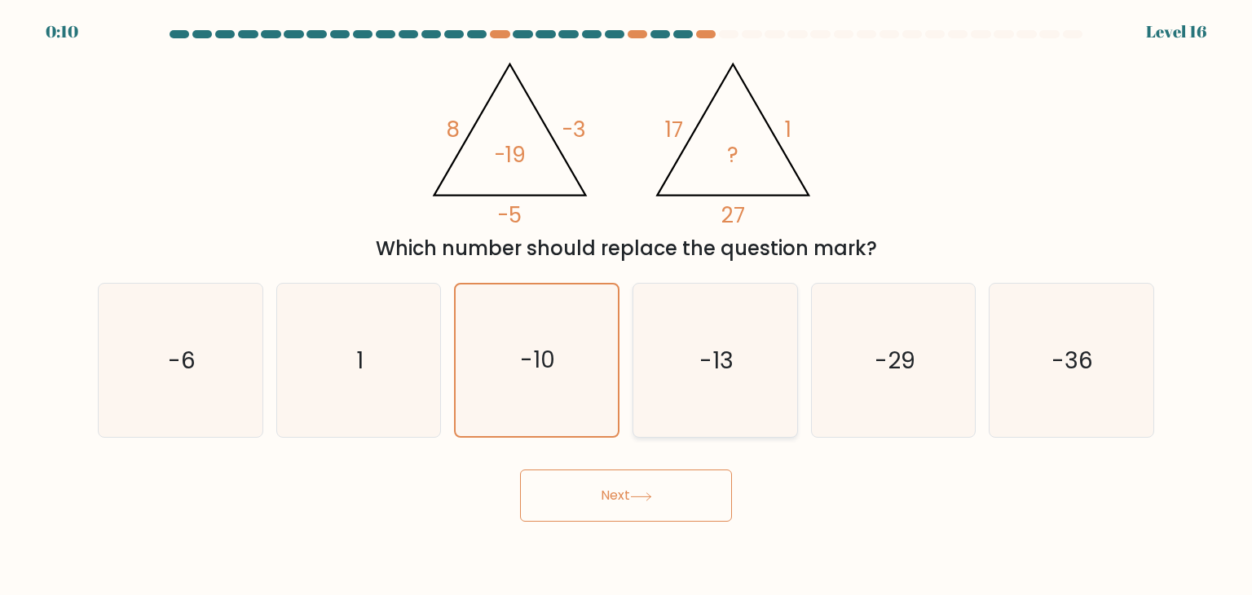
radio input "true"
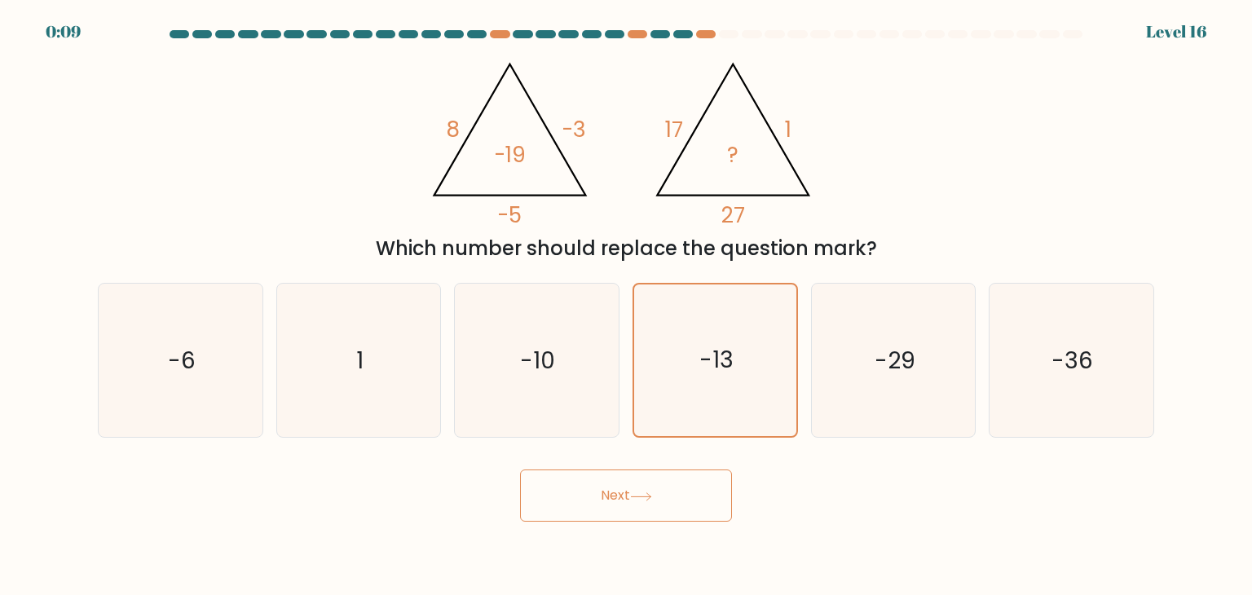
click at [633, 497] on icon at bounding box center [641, 496] width 22 height 9
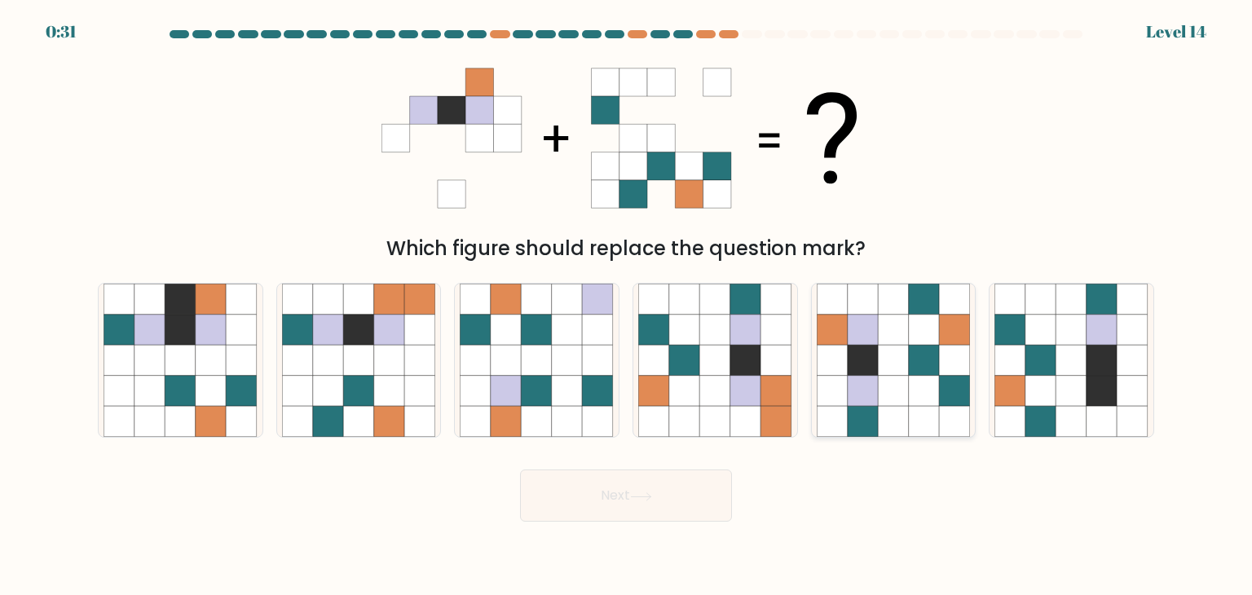
click at [857, 348] on icon at bounding box center [862, 360] width 31 height 31
click at [627, 306] on input "e." at bounding box center [626, 301] width 1 height 8
radio input "true"
click at [648, 495] on icon at bounding box center [641, 496] width 22 height 9
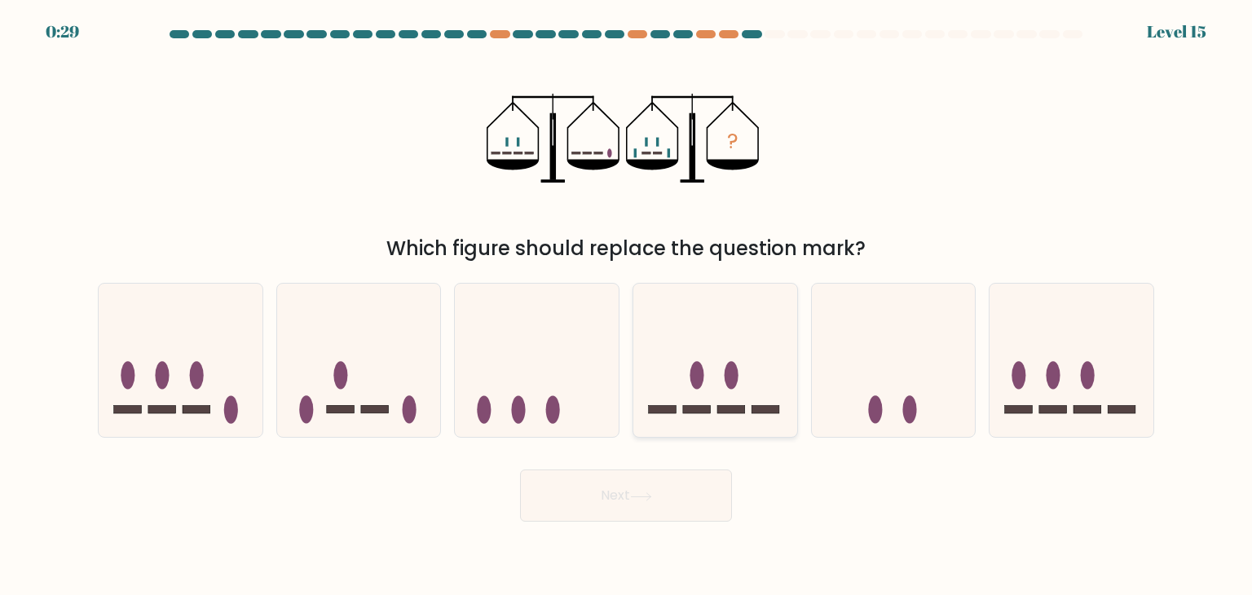
click at [674, 346] on icon at bounding box center [715, 360] width 164 height 135
click at [627, 306] on input "d." at bounding box center [626, 301] width 1 height 8
radio input "true"
click at [645, 496] on icon at bounding box center [641, 495] width 20 height 7
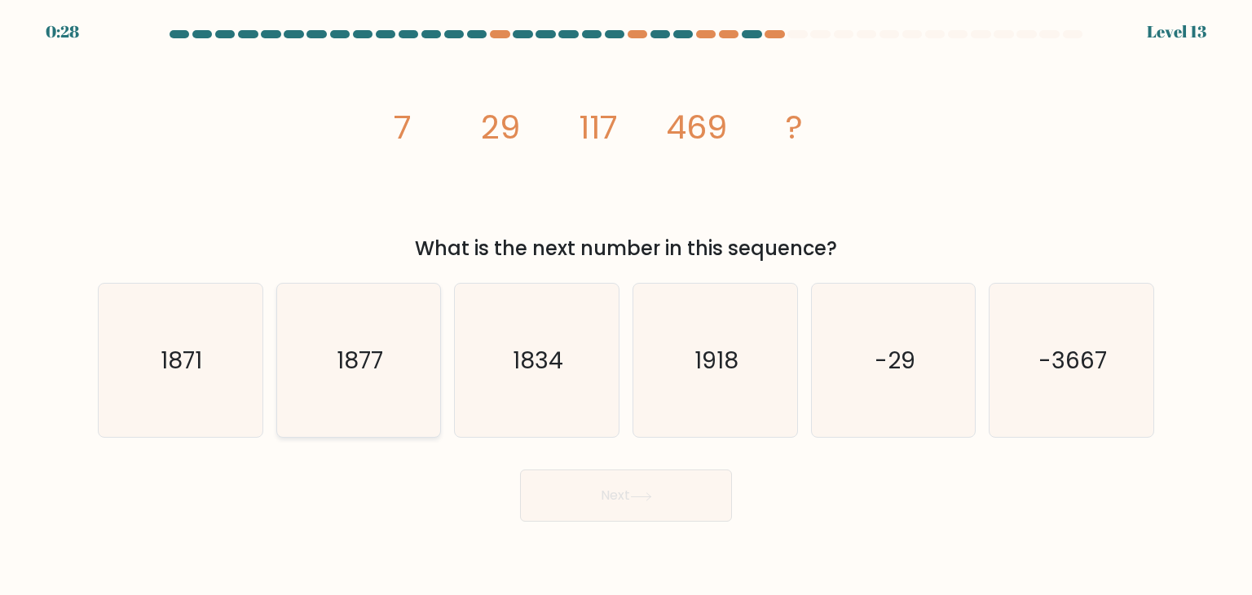
click at [385, 366] on icon "1877" at bounding box center [358, 360] width 153 height 153
click at [626, 306] on input "b. 1877" at bounding box center [626, 301] width 1 height 8
radio input "true"
click at [605, 508] on button "Next" at bounding box center [626, 495] width 212 height 52
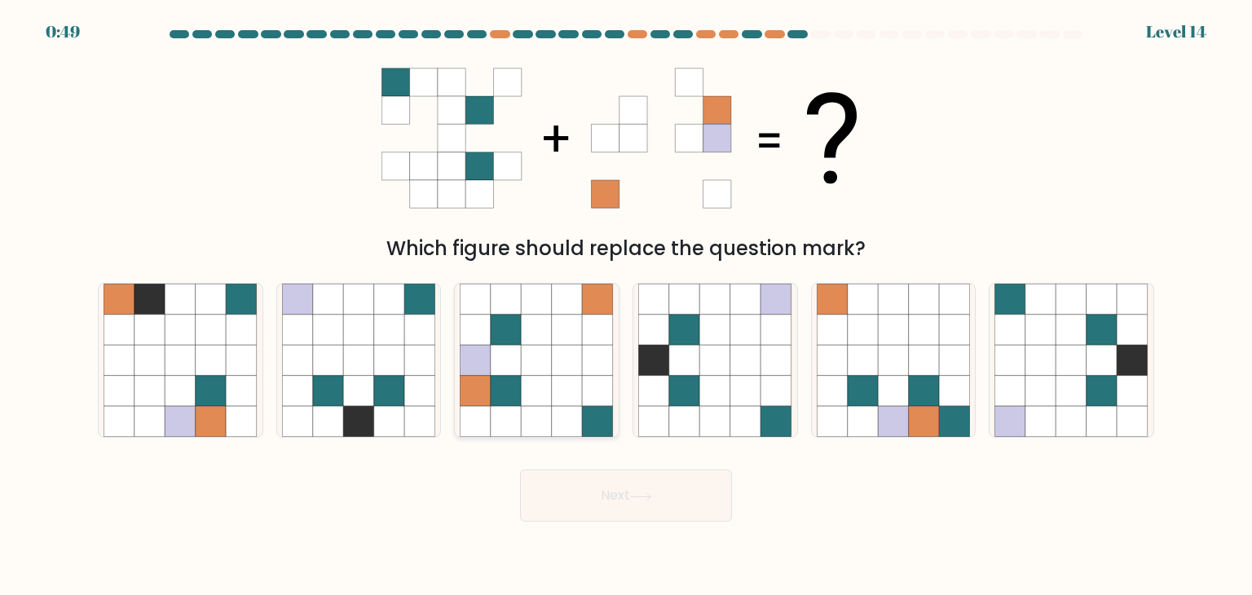
click at [562, 361] on icon at bounding box center [567, 360] width 31 height 31
click at [626, 306] on input "c." at bounding box center [626, 301] width 1 height 8
radio input "true"
click at [632, 499] on button "Next" at bounding box center [626, 495] width 212 height 52
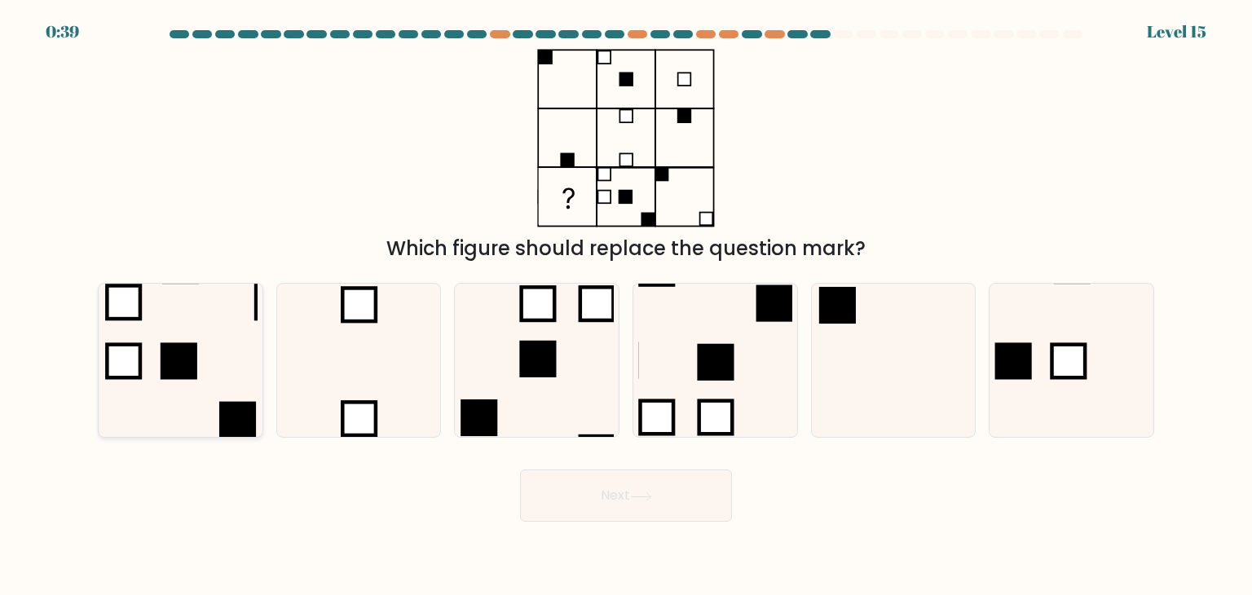
click at [147, 388] on icon at bounding box center [179, 360] width 153 height 153
click at [626, 306] on input "a." at bounding box center [626, 301] width 1 height 8
radio input "true"
click at [575, 481] on button "Next" at bounding box center [626, 495] width 212 height 52
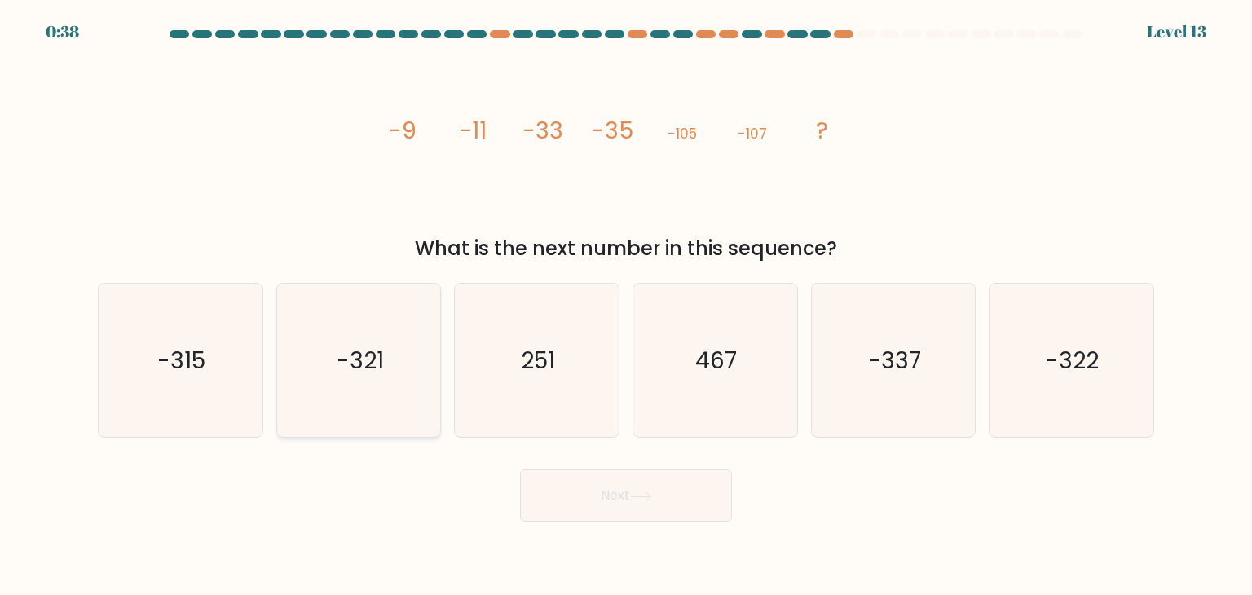
click at [377, 337] on icon "-321" at bounding box center [358, 360] width 153 height 153
click at [626, 306] on input "b. -321" at bounding box center [626, 301] width 1 height 8
radio input "true"
click at [601, 493] on button "Next" at bounding box center [626, 495] width 212 height 52
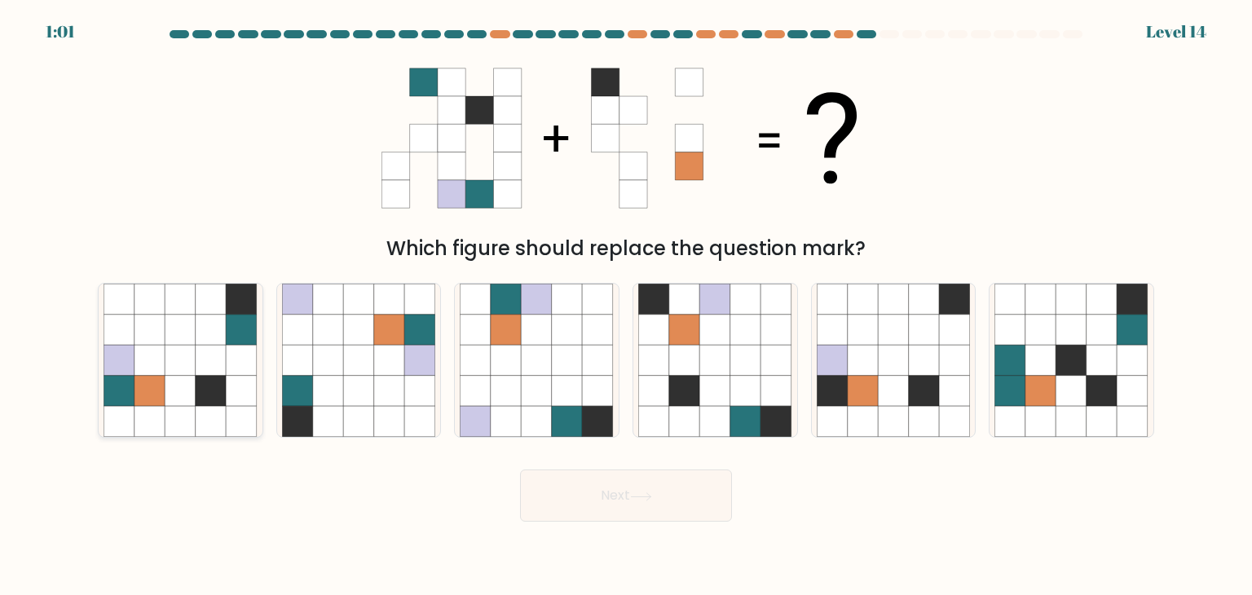
click at [257, 376] on icon at bounding box center [242, 391] width 31 height 31
click at [626, 306] on input "a." at bounding box center [626, 301] width 1 height 8
radio input "true"
click at [588, 505] on button "Next" at bounding box center [626, 495] width 212 height 52
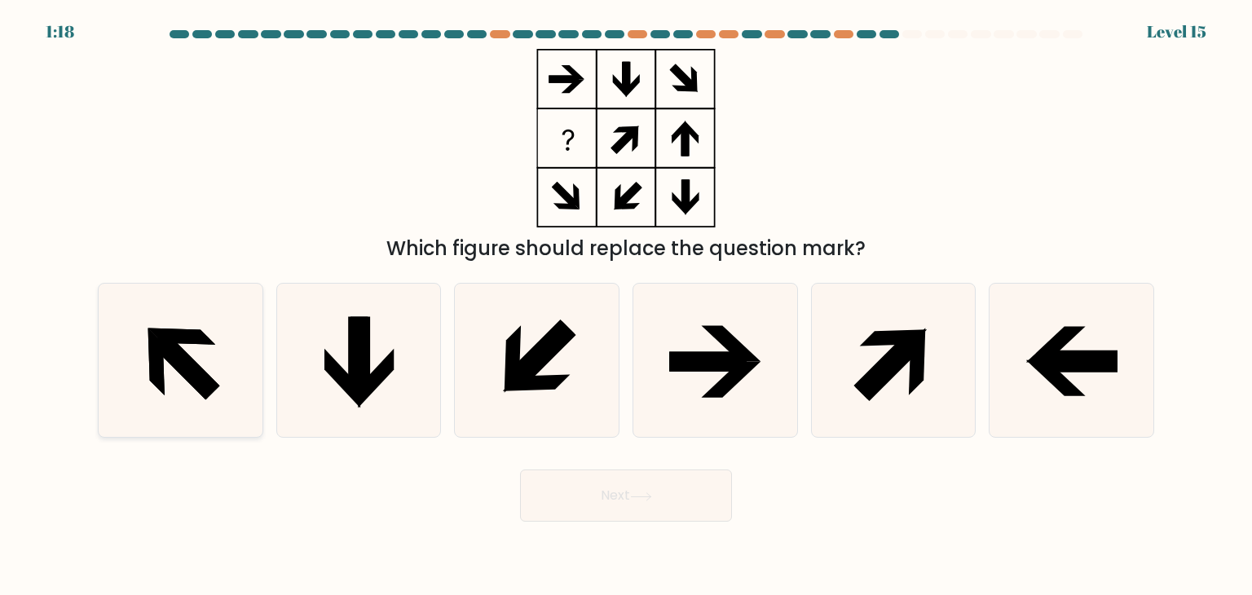
click at [176, 363] on icon at bounding box center [185, 365] width 68 height 68
click at [626, 306] on input "a." at bounding box center [626, 301] width 1 height 8
radio input "true"
click at [603, 486] on button "Next" at bounding box center [626, 495] width 212 height 52
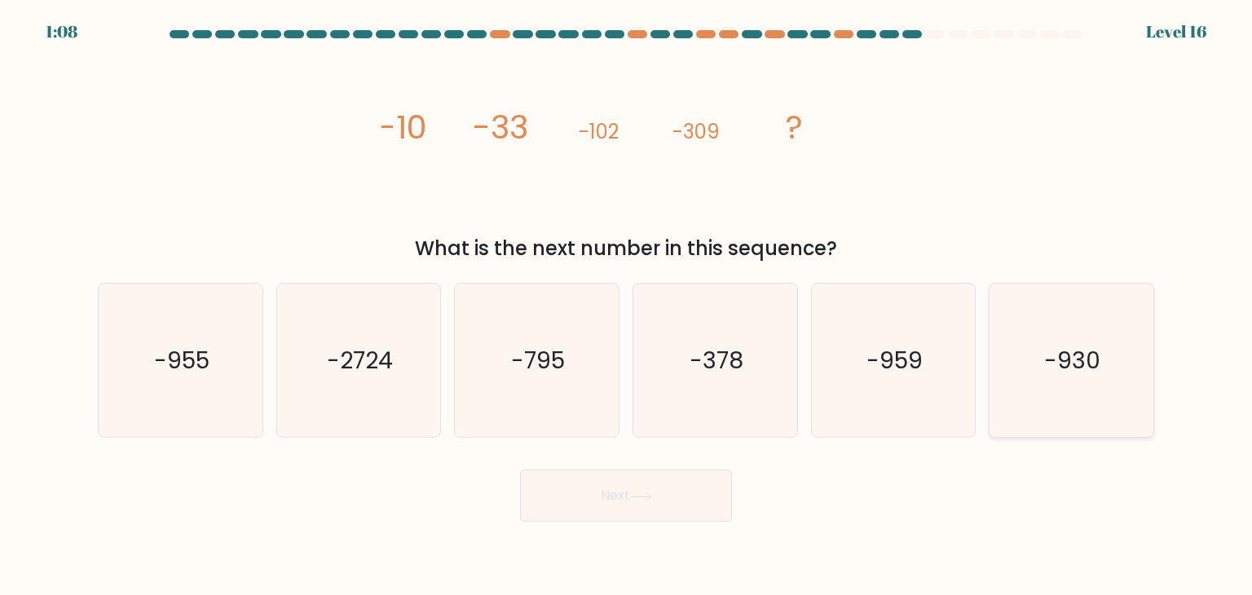
click at [1105, 346] on icon "-930" at bounding box center [1070, 360] width 153 height 153
click at [627, 306] on input "f. -930" at bounding box center [626, 301] width 1 height 8
radio input "true"
click at [656, 506] on button "Next" at bounding box center [626, 495] width 212 height 52
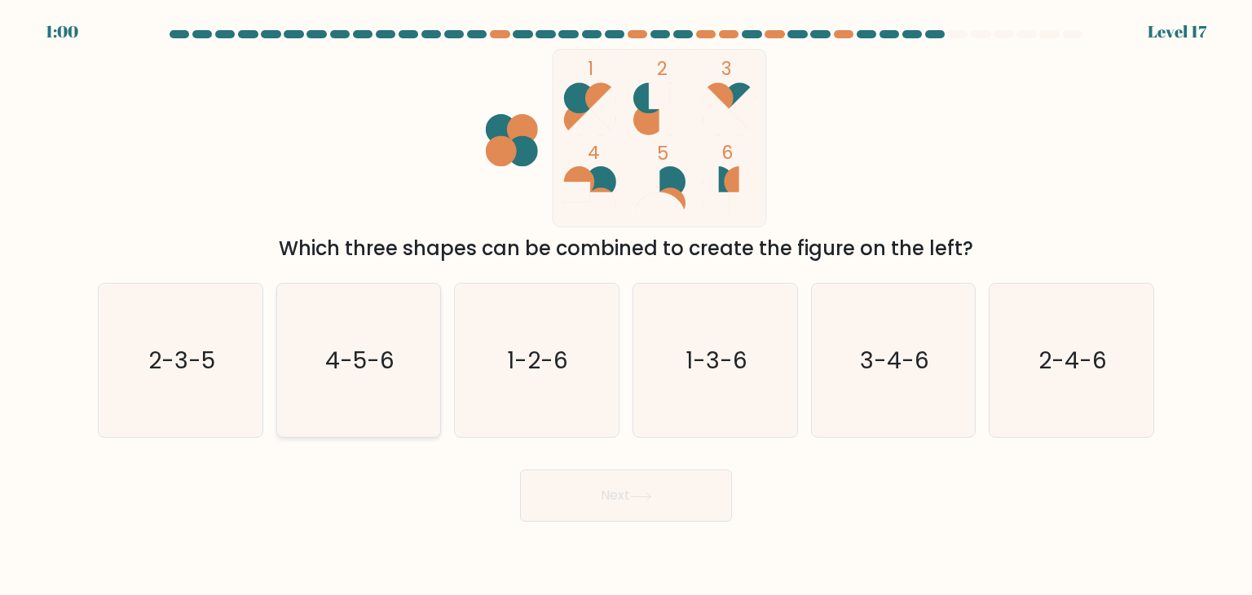
click at [410, 359] on icon "4-5-6" at bounding box center [358, 360] width 153 height 153
click at [626, 306] on input "b. 4-5-6" at bounding box center [626, 301] width 1 height 8
radio input "true"
click at [924, 344] on text "3-4-6" at bounding box center [894, 360] width 69 height 33
click at [627, 306] on input "e. 3-4-6" at bounding box center [626, 301] width 1 height 8
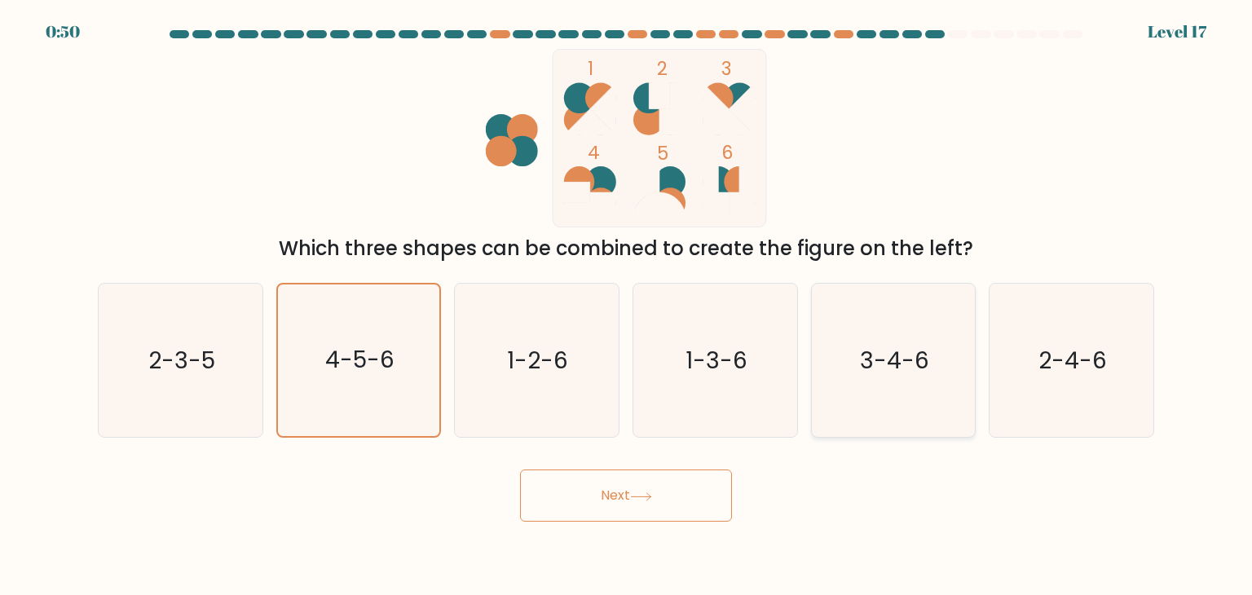
radio input "true"
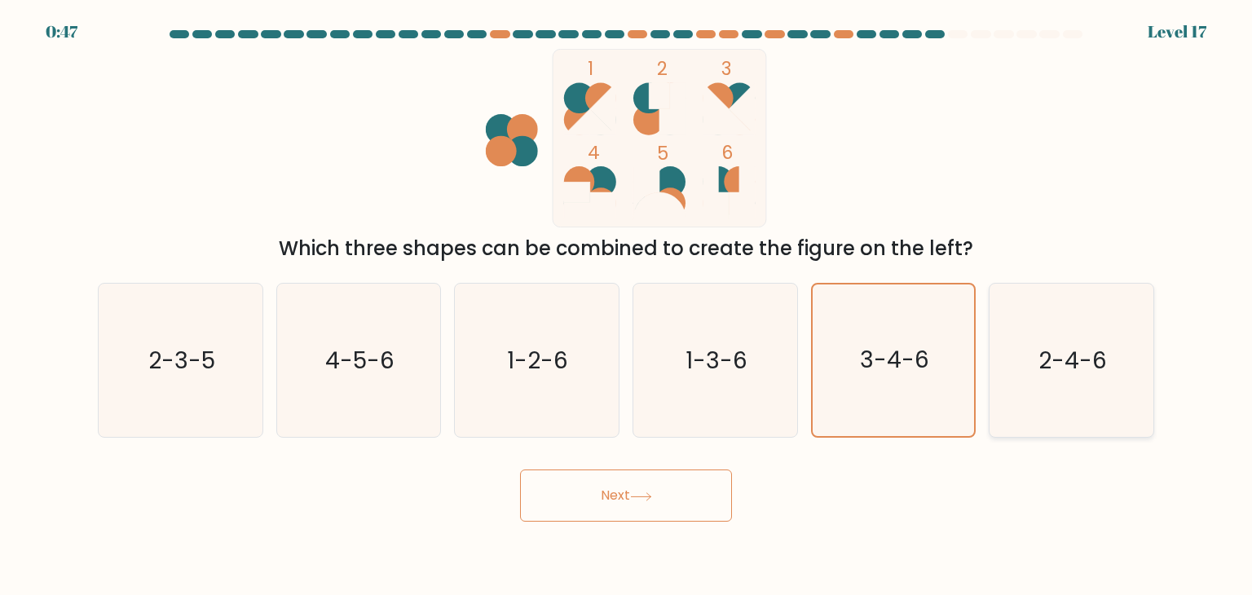
click at [996, 385] on icon "2-4-6" at bounding box center [1070, 360] width 153 height 153
click at [627, 306] on input "f. 2-4-6" at bounding box center [626, 301] width 1 height 8
radio input "true"
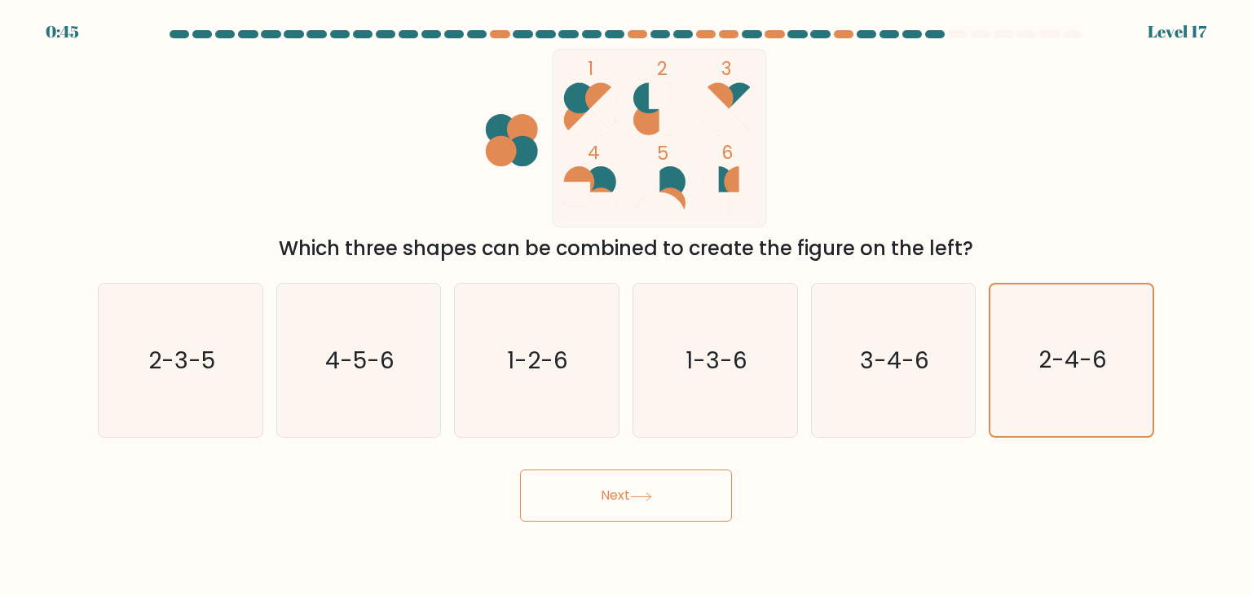
click at [629, 491] on button "Next" at bounding box center [626, 495] width 212 height 52
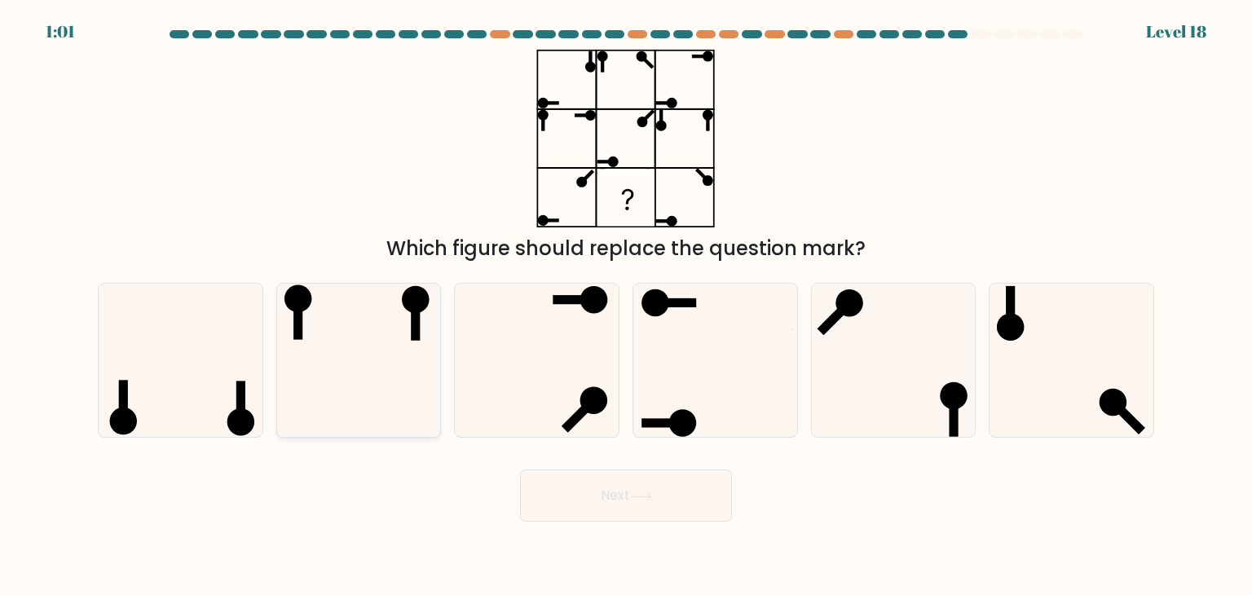
click at [394, 360] on icon at bounding box center [358, 360] width 153 height 153
click at [626, 306] on input "b." at bounding box center [626, 301] width 1 height 8
radio input "true"
click at [552, 484] on button "Next" at bounding box center [626, 495] width 212 height 52
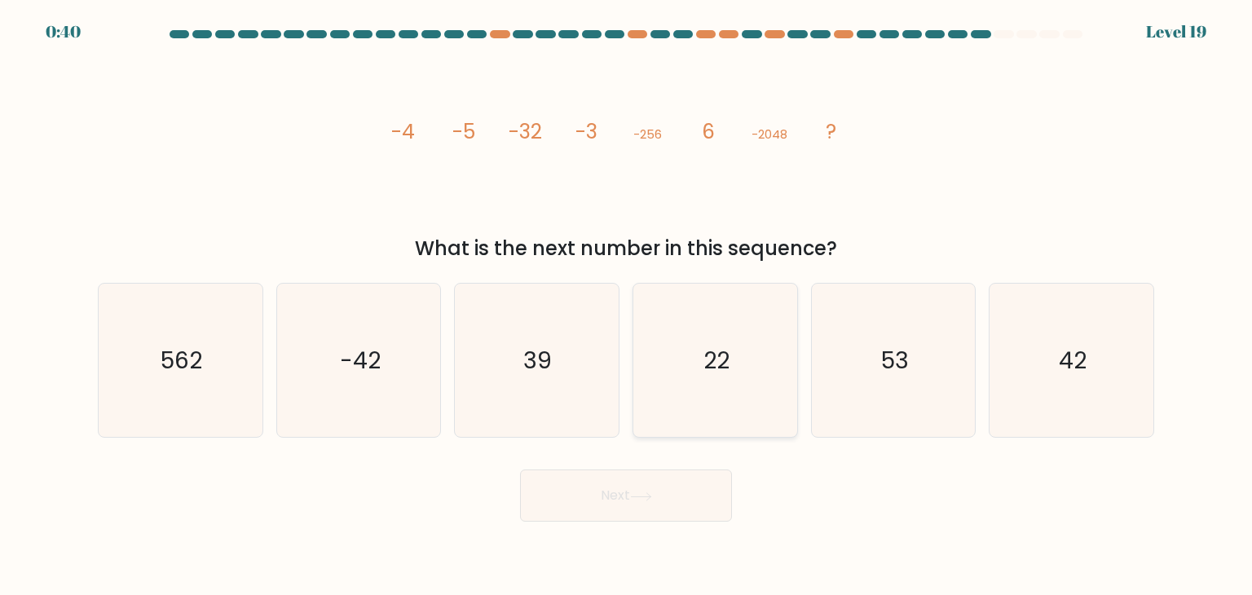
click at [714, 360] on text "22" at bounding box center [716, 360] width 26 height 33
click at [627, 306] on input "d. 22" at bounding box center [626, 301] width 1 height 8
radio input "true"
click at [684, 502] on button "Next" at bounding box center [626, 495] width 212 height 52
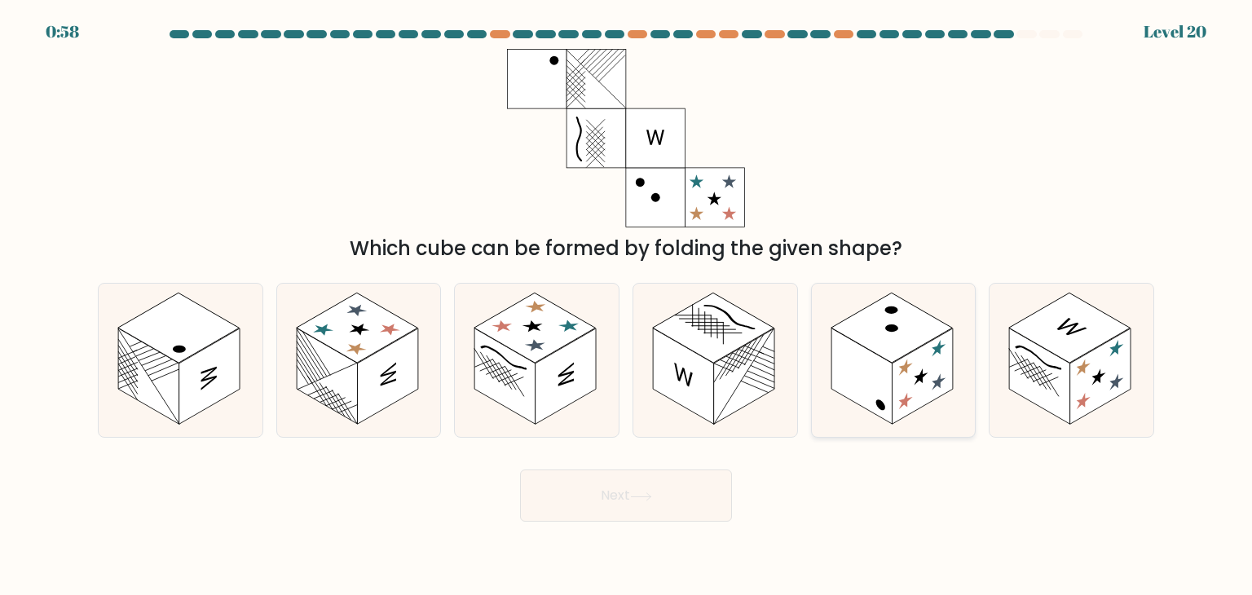
click at [943, 351] on rect at bounding box center [921, 376] width 61 height 96
click at [627, 306] on input "e." at bounding box center [626, 301] width 1 height 8
radio input "true"
click at [632, 509] on button "Next" at bounding box center [626, 495] width 212 height 52
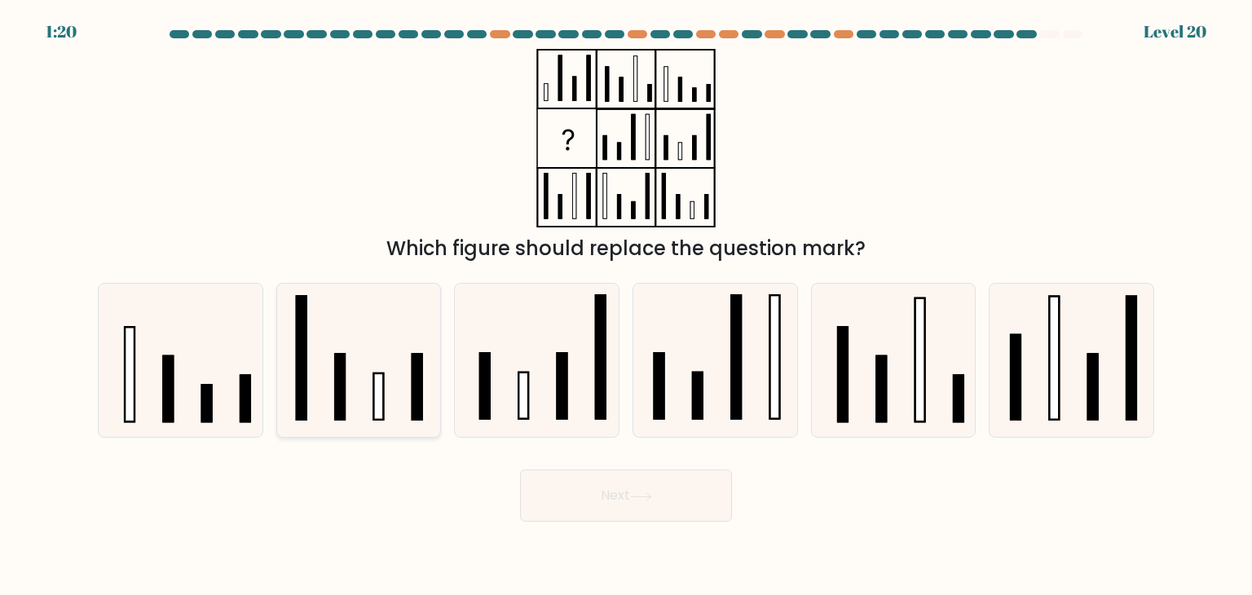
click at [368, 350] on icon at bounding box center [358, 360] width 153 height 153
click at [626, 306] on input "b." at bounding box center [626, 301] width 1 height 8
radio input "true"
click at [618, 516] on button "Next" at bounding box center [626, 495] width 212 height 52
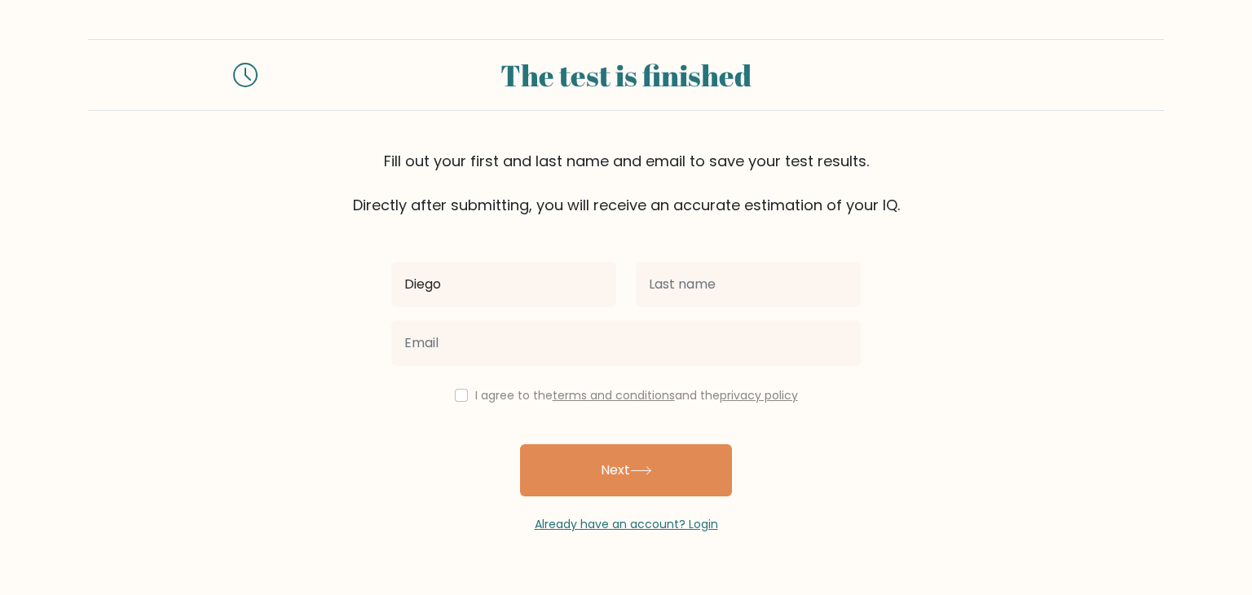
type input "Diego"
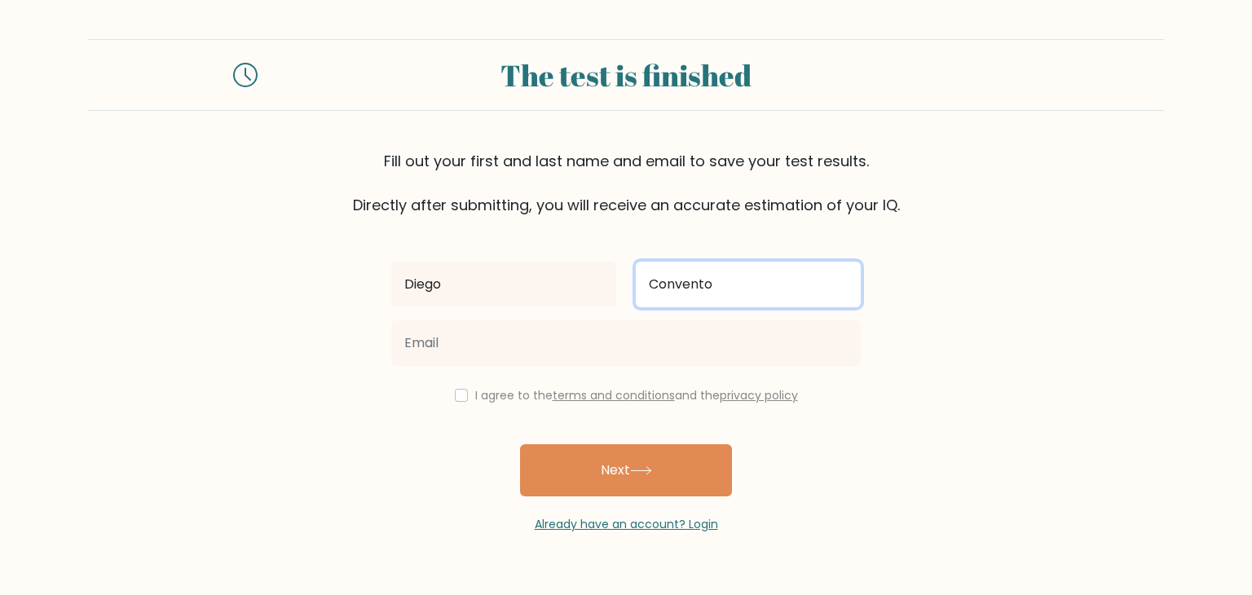
type input "Convento"
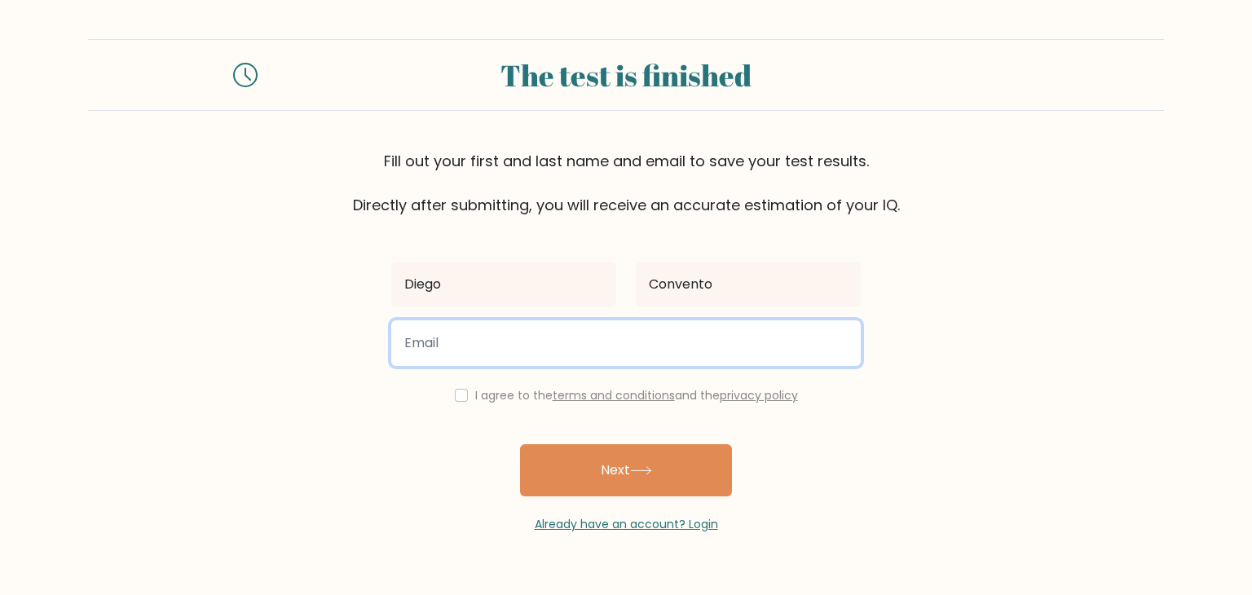
click at [549, 350] on input "email" at bounding box center [625, 343] width 469 height 46
type input "conventodiegob@gmail.com"
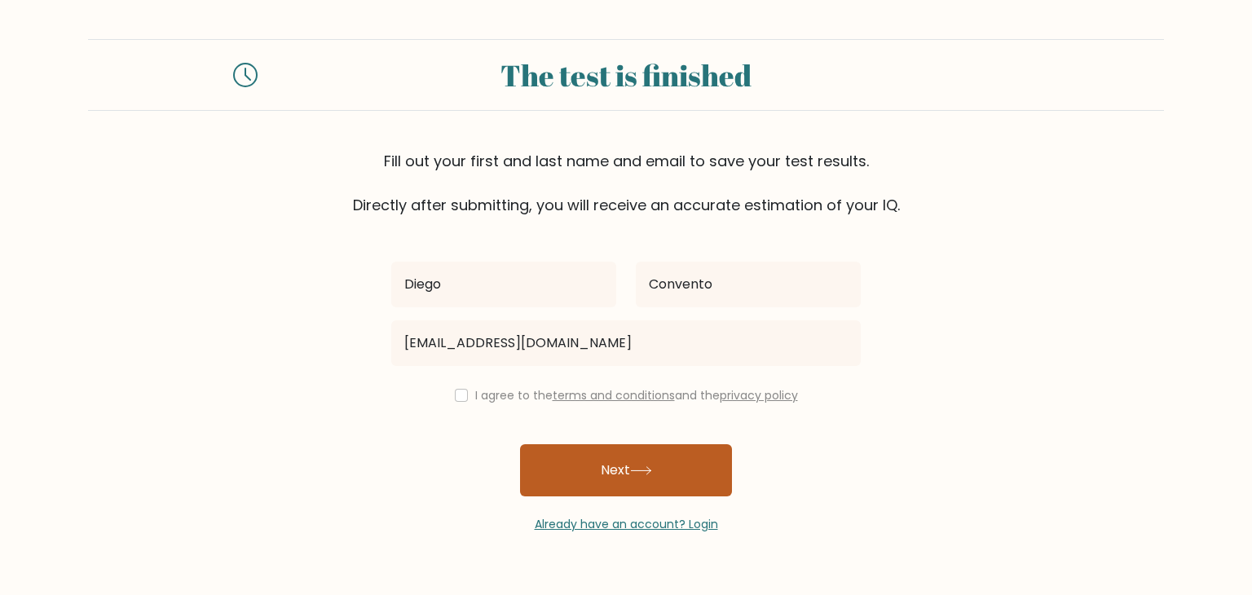
click at [612, 472] on button "Next" at bounding box center [626, 470] width 212 height 52
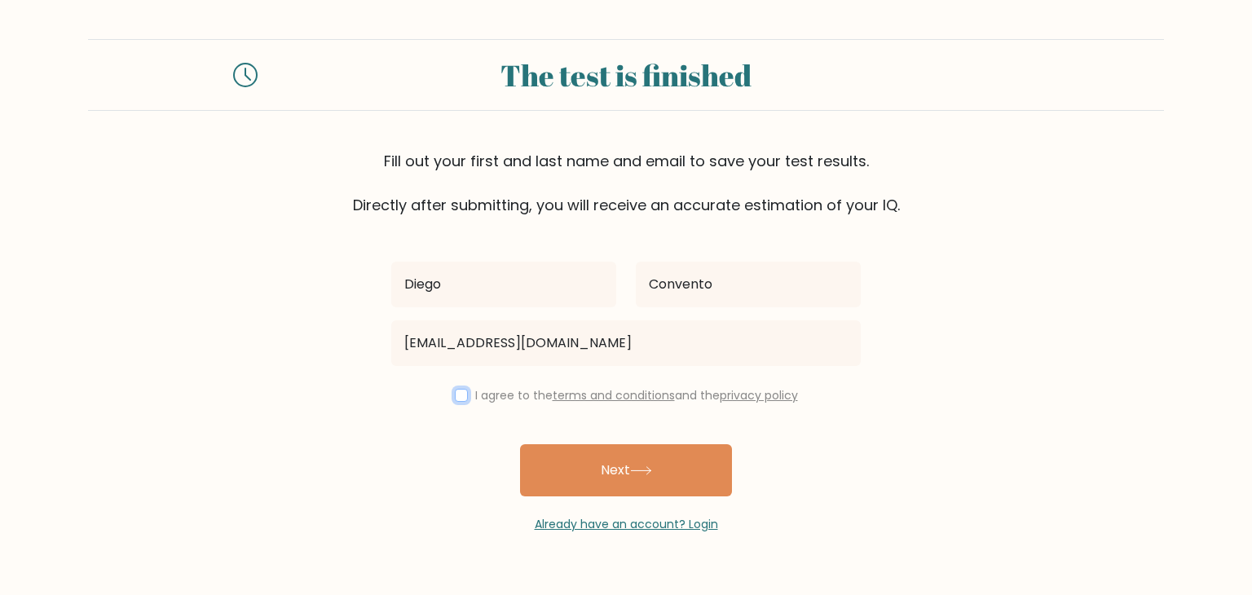
click at [455, 393] on input "checkbox" at bounding box center [461, 395] width 13 height 13
checkbox input "true"
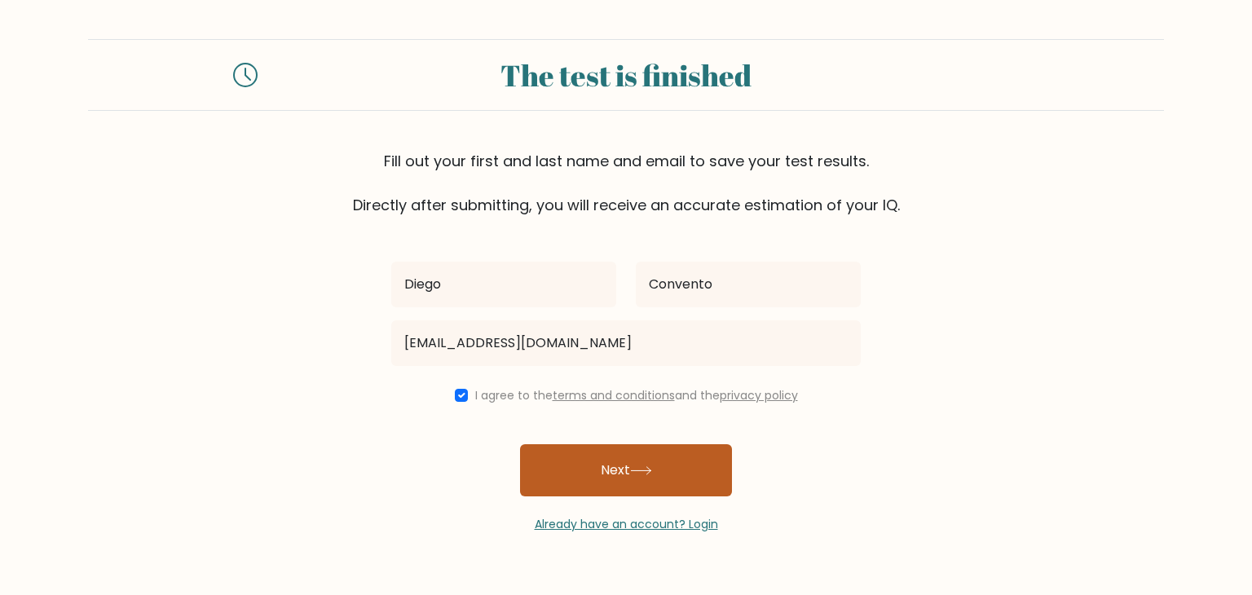
click at [591, 457] on button "Next" at bounding box center [626, 470] width 212 height 52
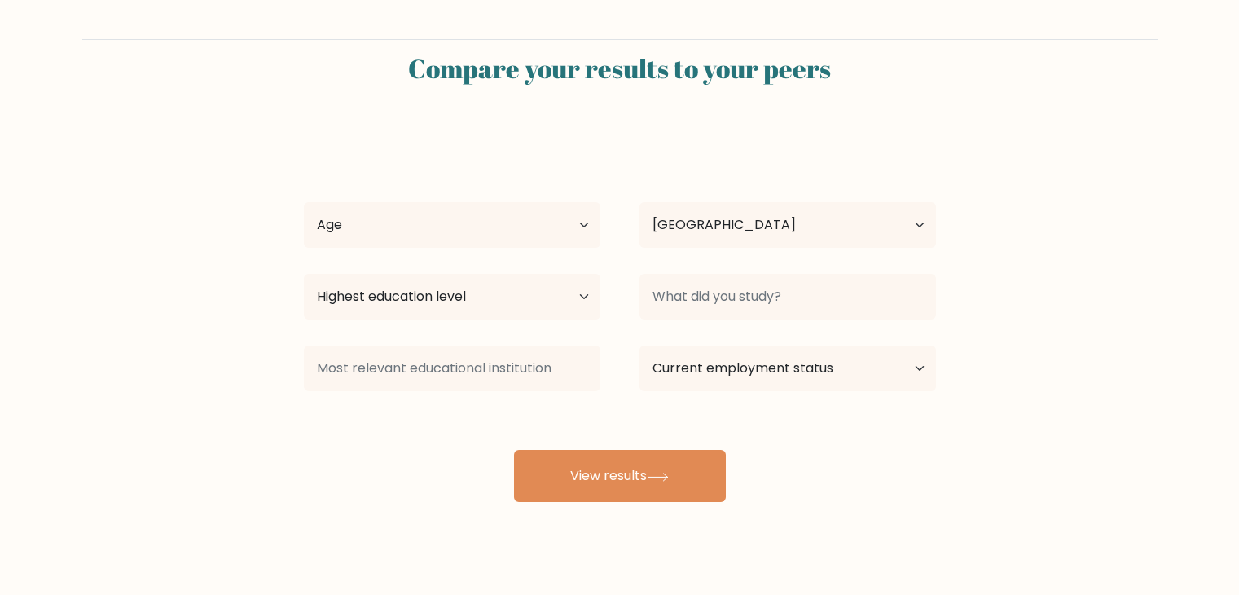
select select "PH"
click at [575, 284] on select "Highest education level No schooling Primary Lower Secondary Upper Secondary Oc…" at bounding box center [452, 297] width 297 height 46
select select "bachelors_degree"
click at [304, 274] on select "Highest education level No schooling Primary Lower Secondary Upper Secondary Oc…" at bounding box center [452, 297] width 297 height 46
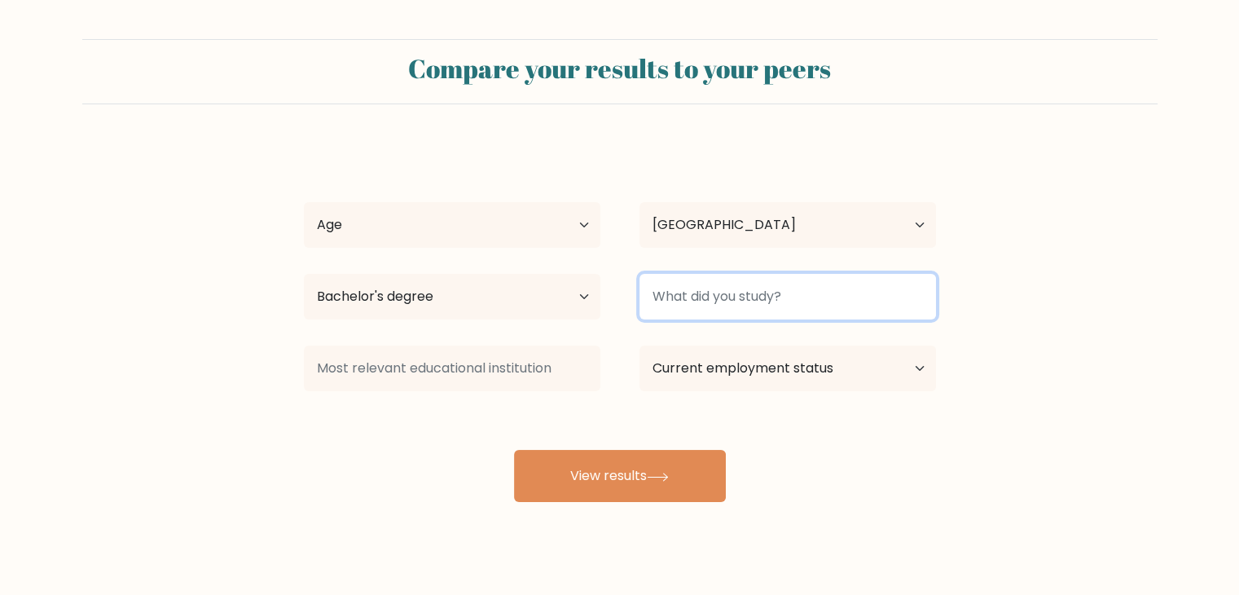
click at [777, 291] on input at bounding box center [788, 297] width 297 height 46
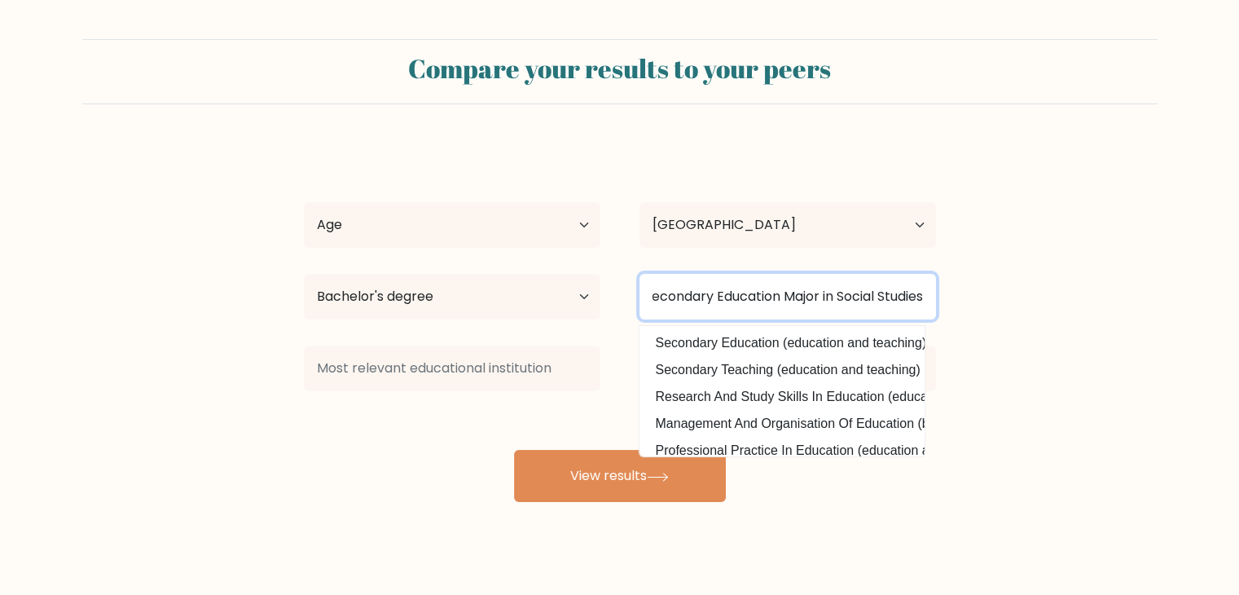
scroll to position [0, 95]
type input "Bachelor of Secondary Education Major in Social Studies"
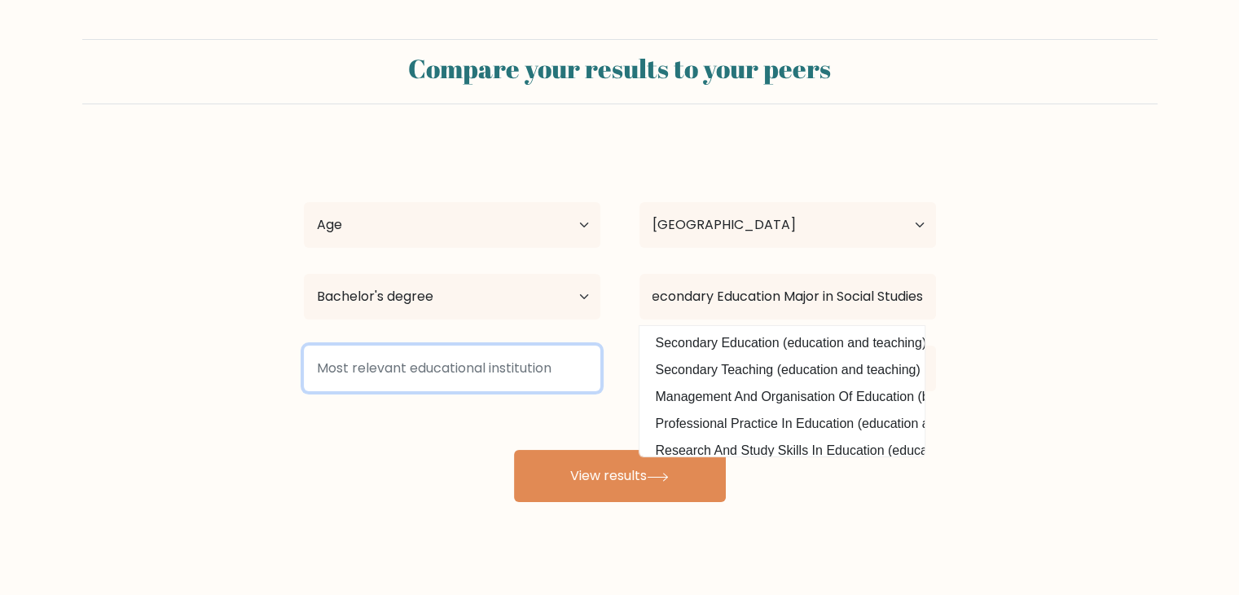
scroll to position [0, 0]
click at [528, 353] on input at bounding box center [452, 368] width 297 height 46
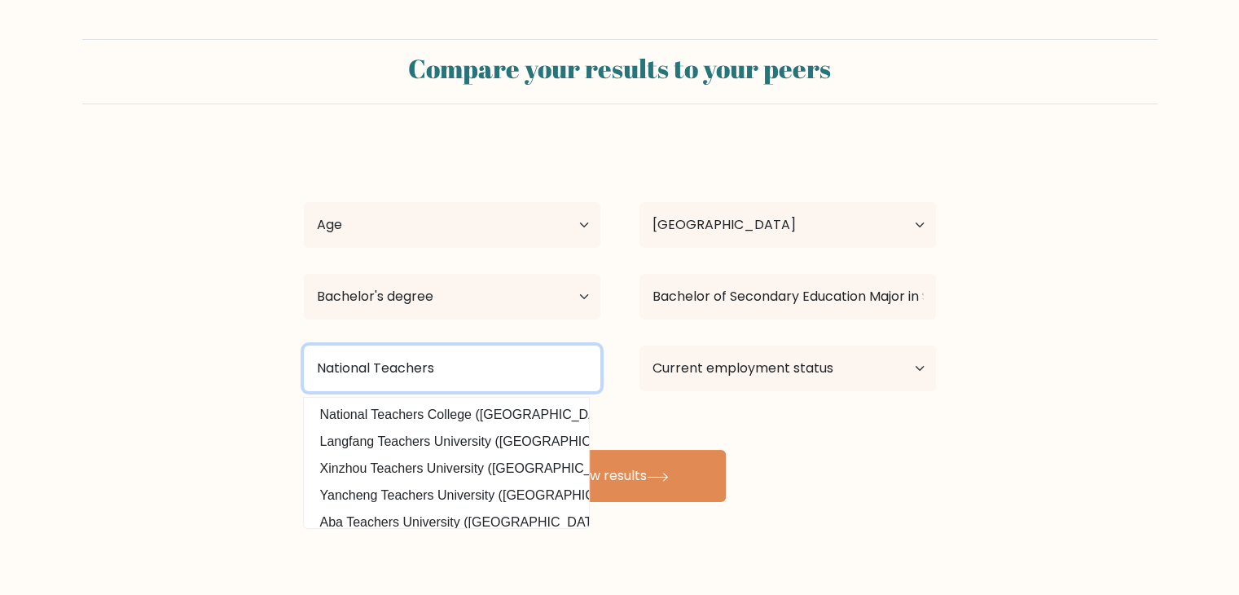
click at [514, 450] on button "View results" at bounding box center [620, 476] width 212 height 52
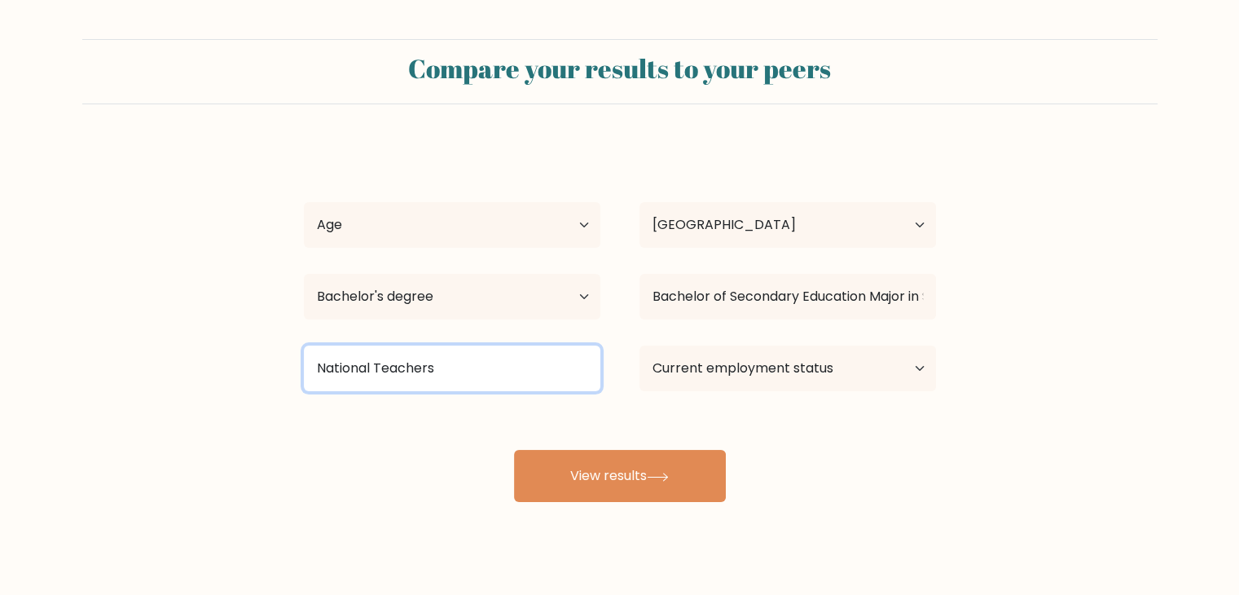
click at [476, 371] on input "National Teachers" at bounding box center [452, 368] width 297 height 46
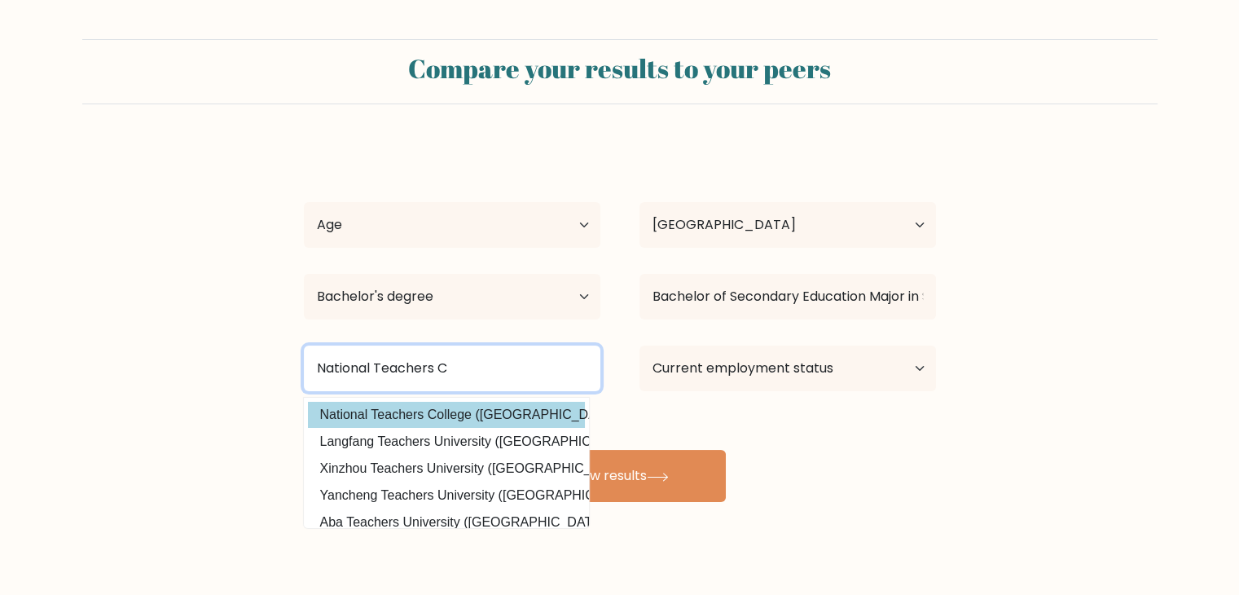
type input "National Teachers C"
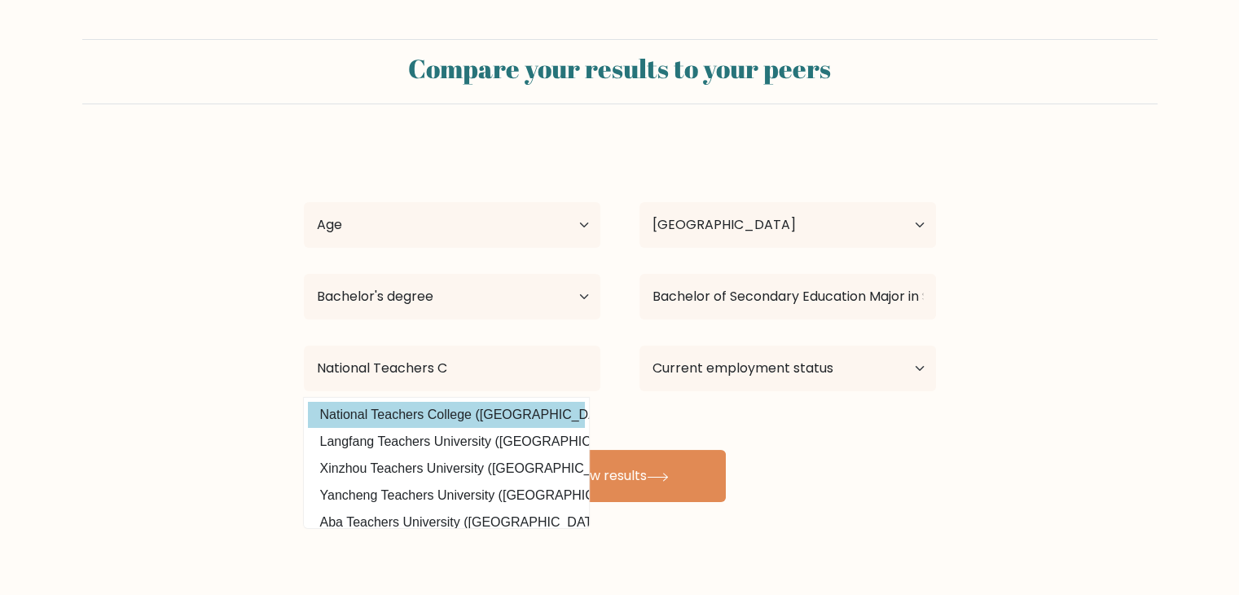
click at [496, 415] on div "Diego Convento Age Under [DEMOGRAPHIC_DATA] [DEMOGRAPHIC_DATA] [DEMOGRAPHIC_DAT…" at bounding box center [620, 322] width 652 height 359
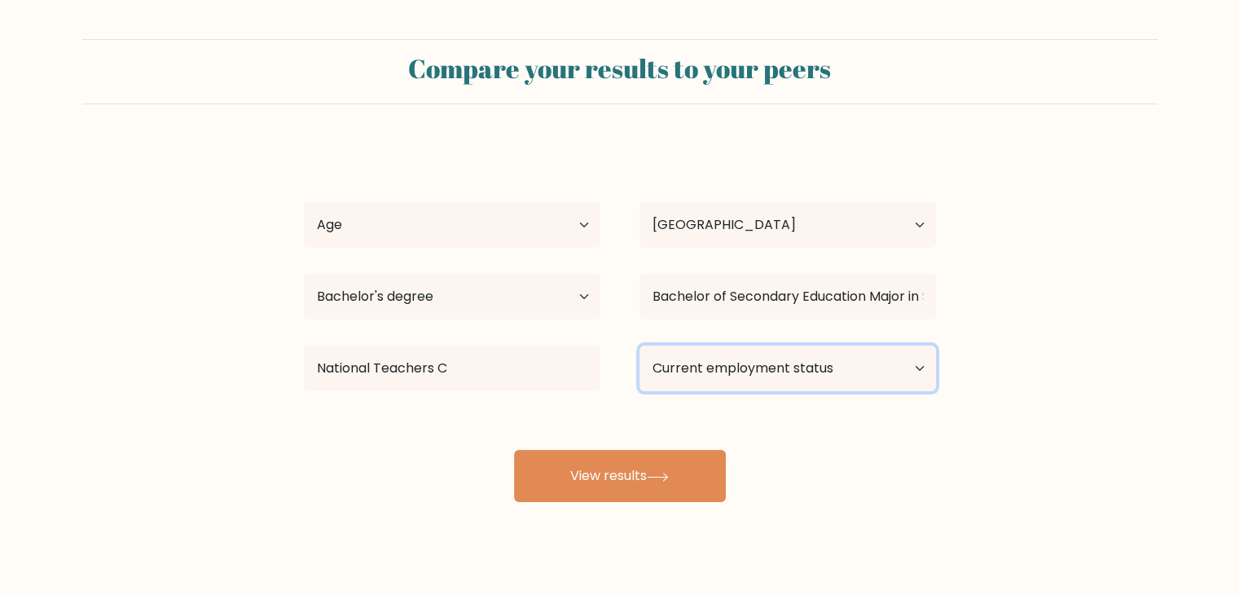
click at [766, 363] on select "Current employment status Employed Student Retired Other / prefer not to answer" at bounding box center [788, 368] width 297 height 46
select select "other"
click at [640, 345] on select "Current employment status Employed Student Retired Other / prefer not to answer" at bounding box center [788, 368] width 297 height 46
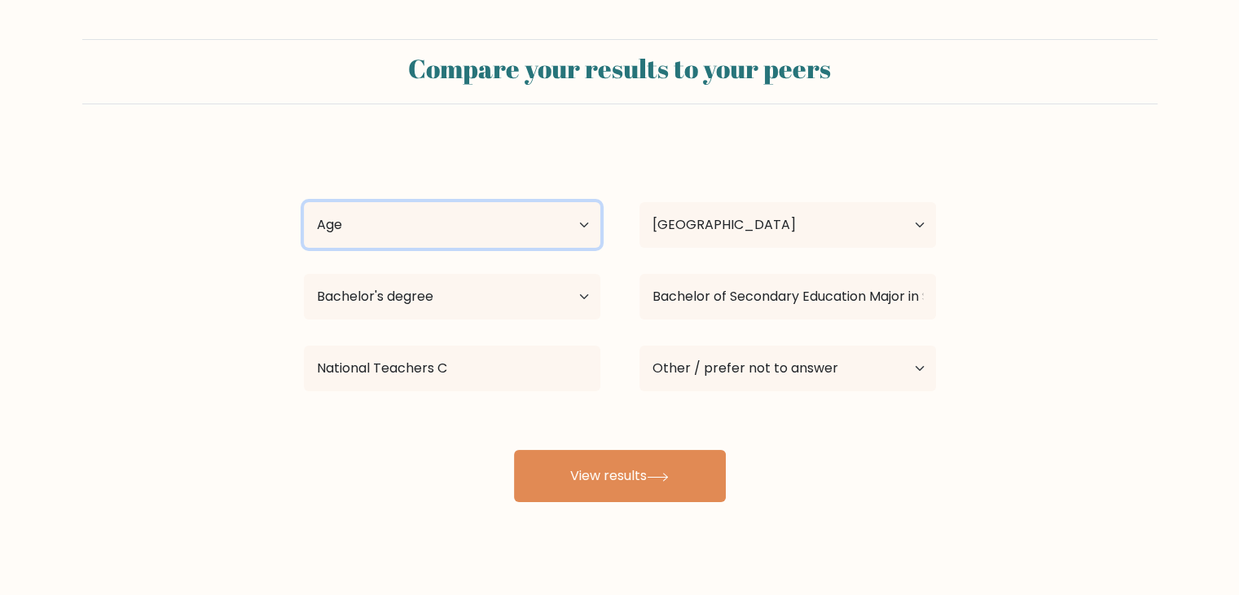
click at [477, 213] on select "Age Under 18 years old 18-24 years old 25-34 years old 35-44 years old 45-54 ye…" at bounding box center [452, 225] width 297 height 46
select select "25_34"
click at [304, 202] on select "Age Under 18 years old 18-24 years old 25-34 years old 35-44 years old 45-54 ye…" at bounding box center [452, 225] width 297 height 46
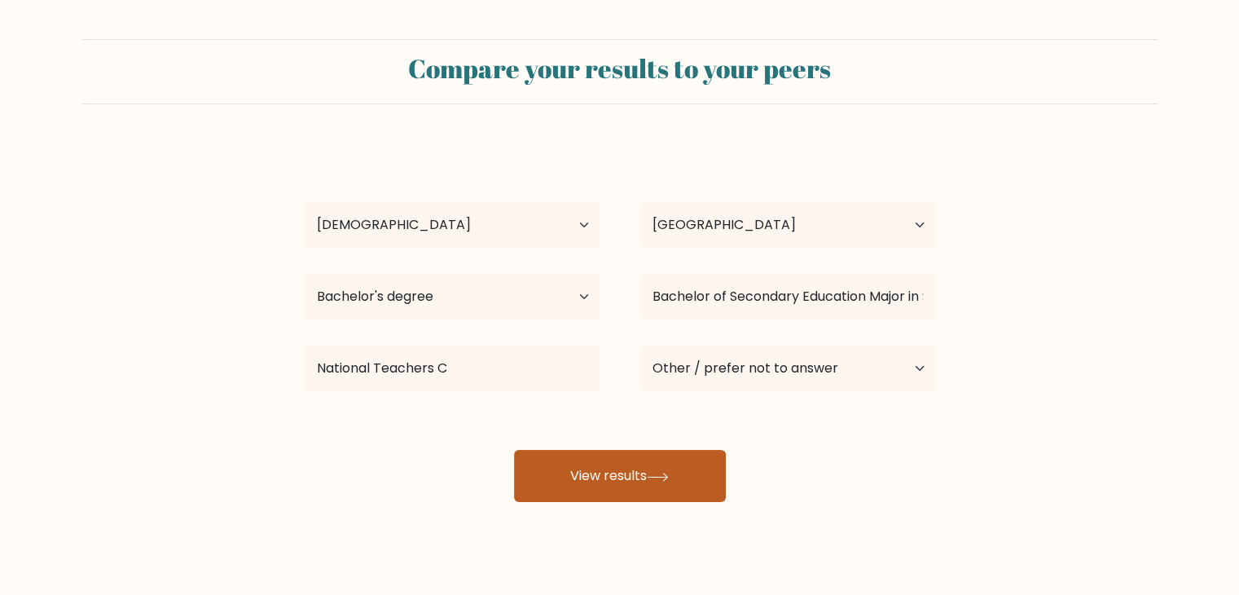
click at [678, 467] on button "View results" at bounding box center [620, 476] width 212 height 52
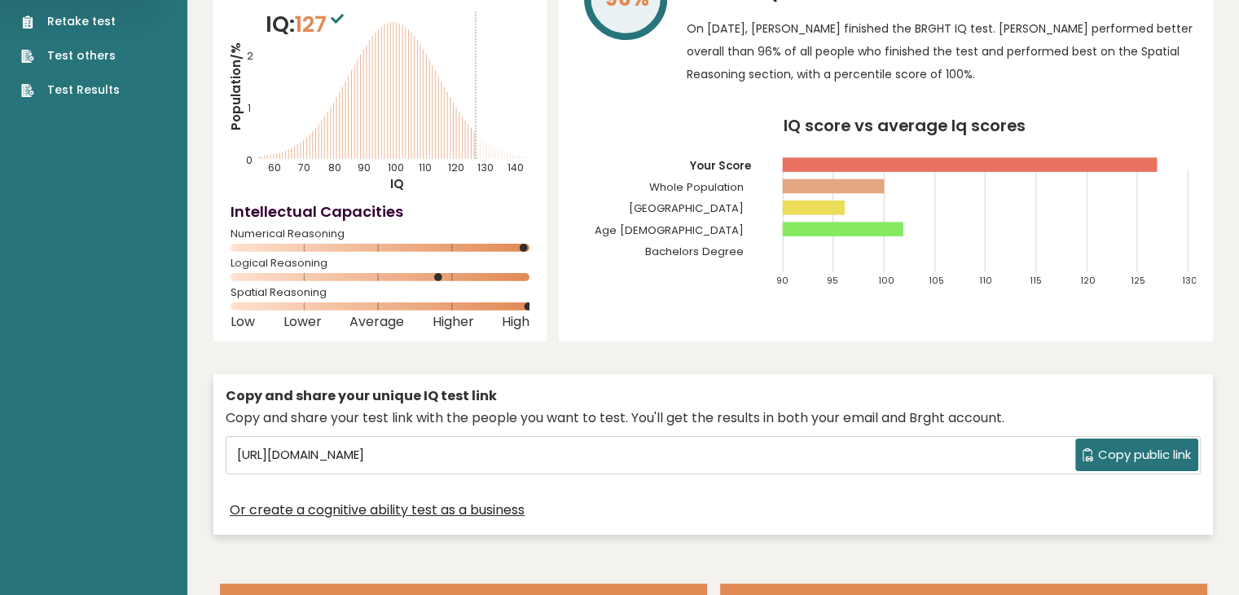
scroll to position [126, 0]
click at [1133, 454] on span "Copy public link" at bounding box center [1144, 456] width 93 height 19
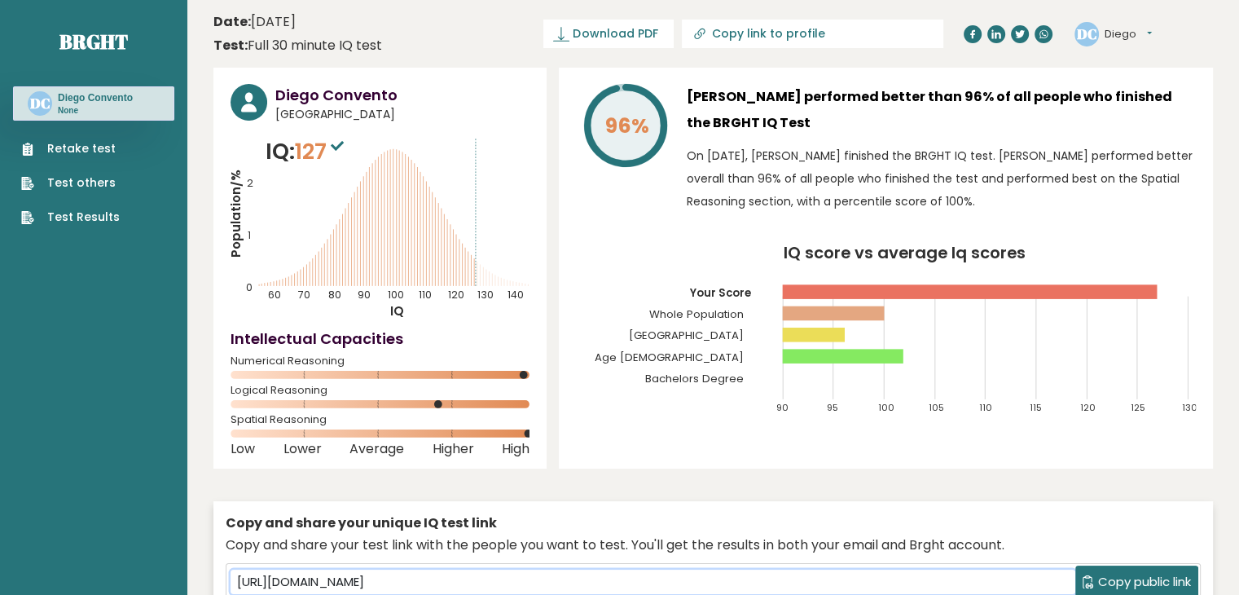
scroll to position [0, 0]
click at [879, 41] on link "Copy link to profile" at bounding box center [813, 34] width 262 height 29
type input "https://brght.org/profile/diego-convento/?utm_source=share&utm_medium=copy&utm_…"
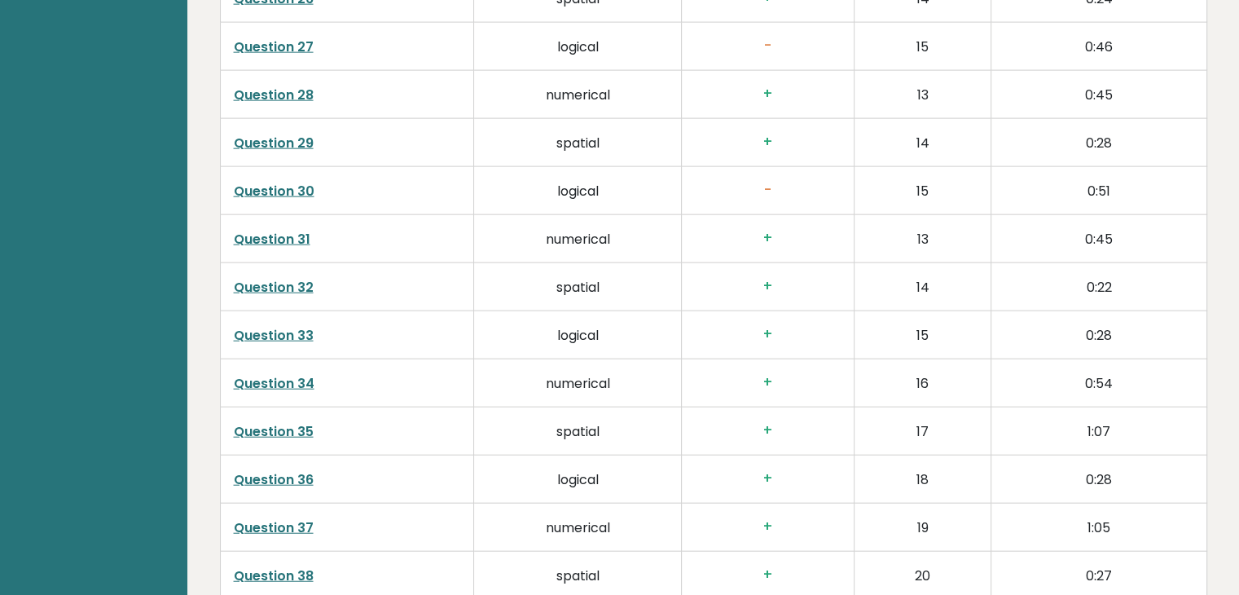
scroll to position [4182, 0]
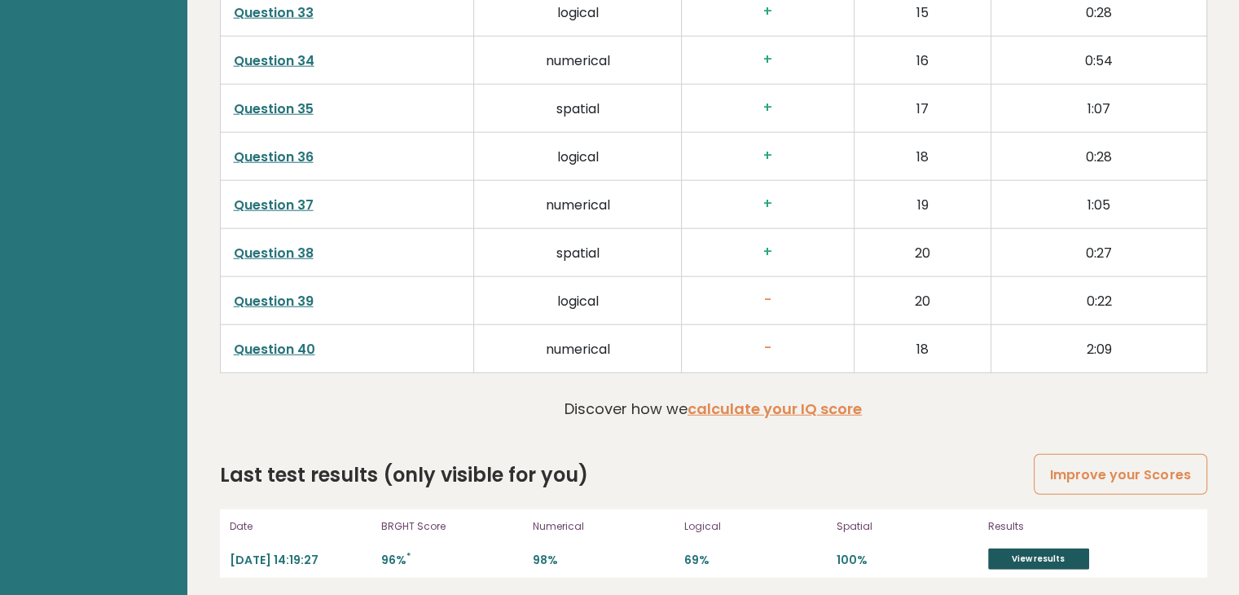
click at [1017, 548] on link "View results" at bounding box center [1038, 558] width 101 height 21
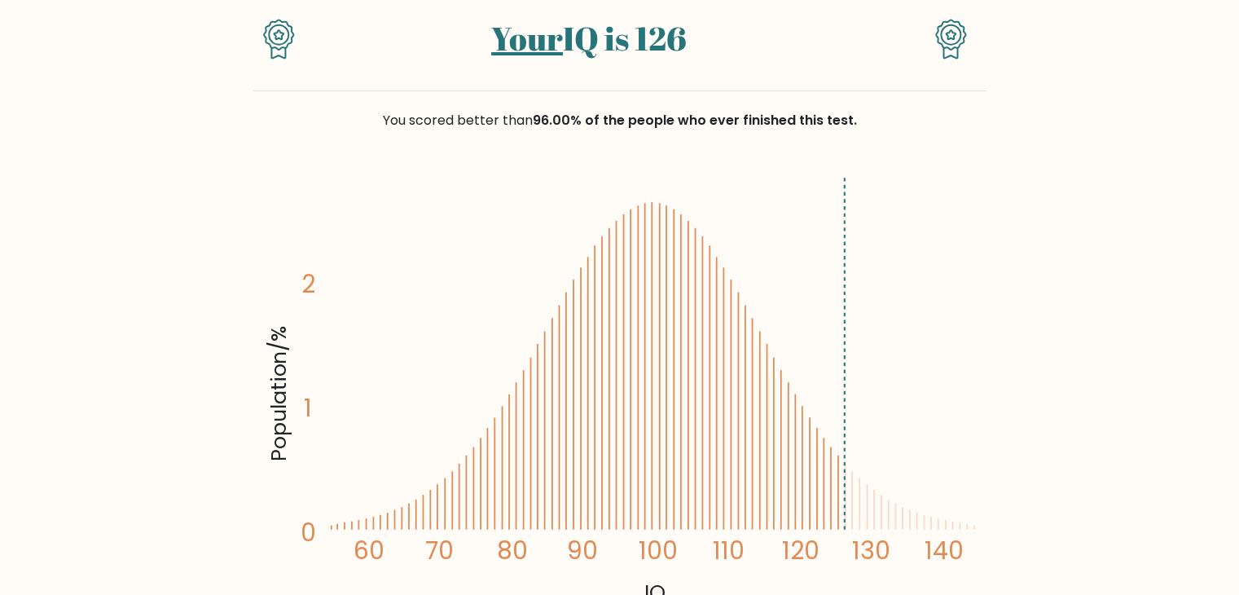
scroll to position [150, 0]
